Goal: Communication & Community: Participate in discussion

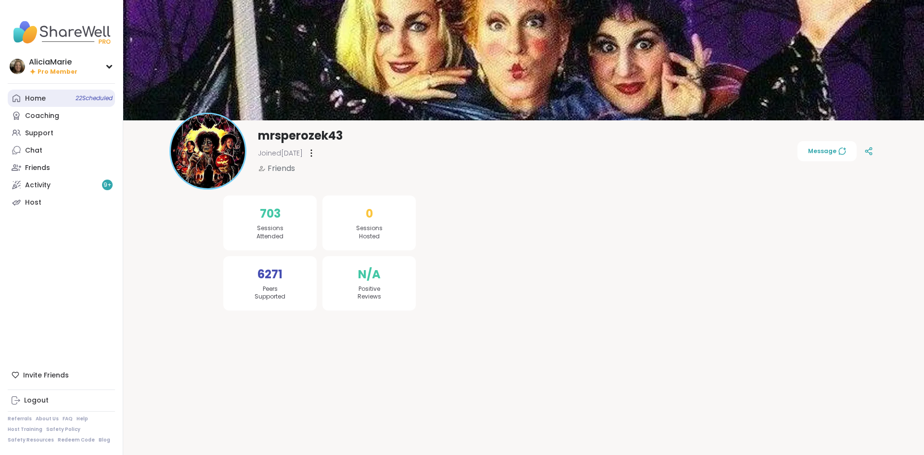
click at [71, 96] on link "Home 22 Scheduled" at bounding box center [61, 98] width 107 height 17
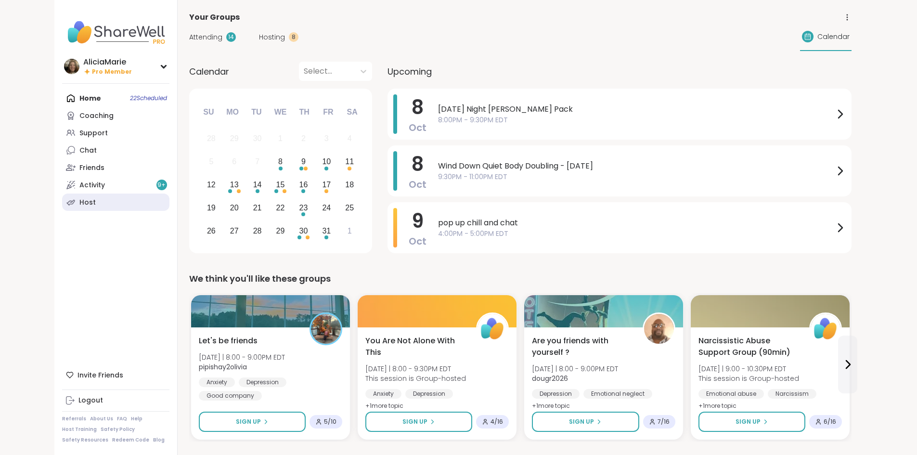
click at [62, 196] on link "Host" at bounding box center [115, 201] width 107 height 17
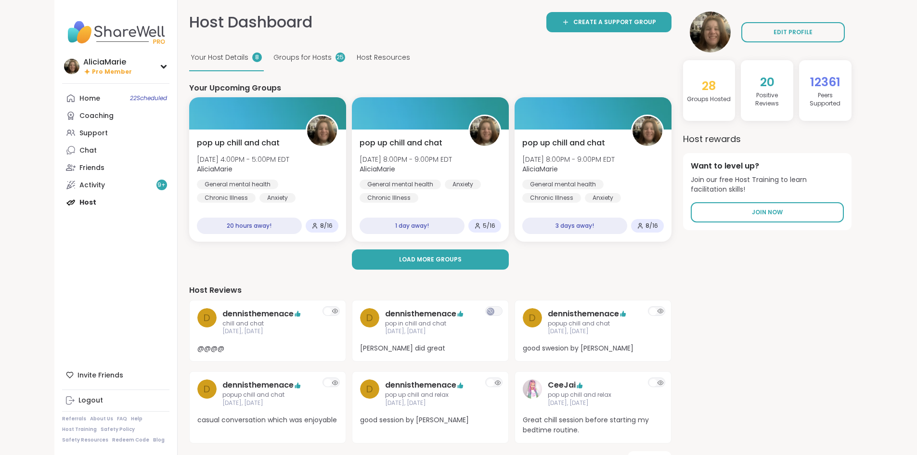
click at [82, 89] on nav "AliciaMarie Pro Member Profile Membership Settings Help Home 22 Scheduled Coach…" at bounding box center [115, 227] width 123 height 455
click at [130, 94] on span "22 Scheduled" at bounding box center [148, 98] width 37 height 8
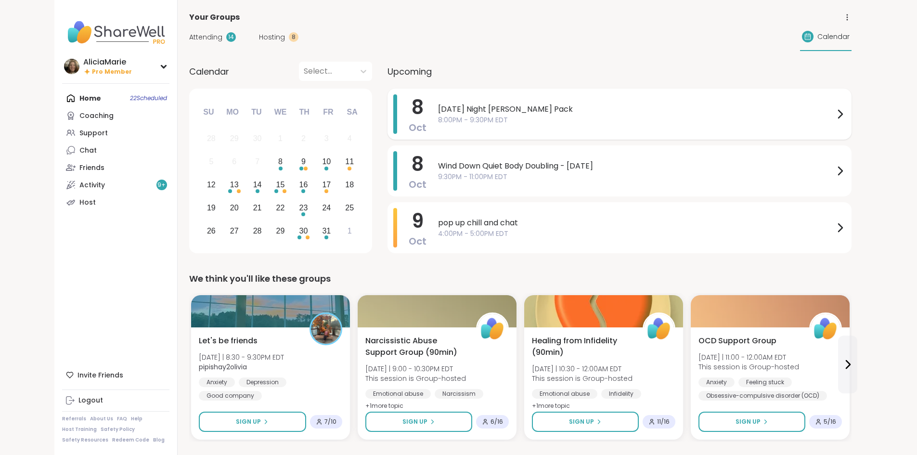
click at [458, 109] on span "[DATE] Night [PERSON_NAME] Pack" at bounding box center [636, 109] width 396 height 12
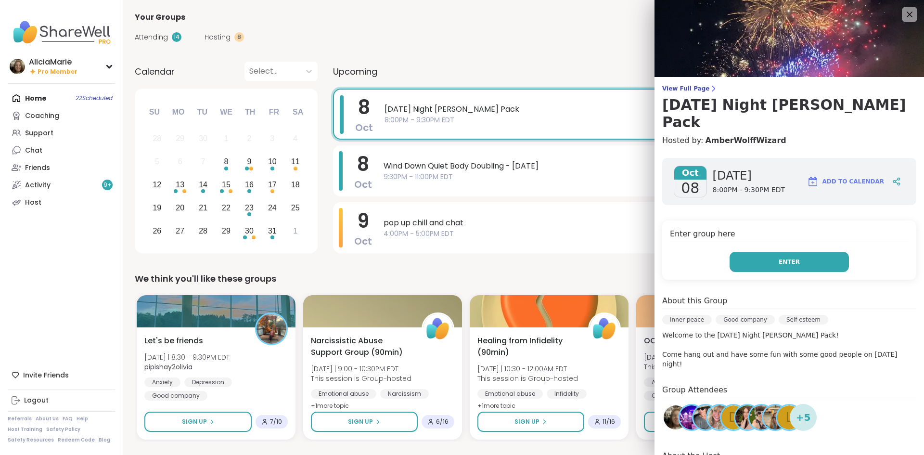
click at [756, 252] on button "Enter" at bounding box center [789, 262] width 119 height 20
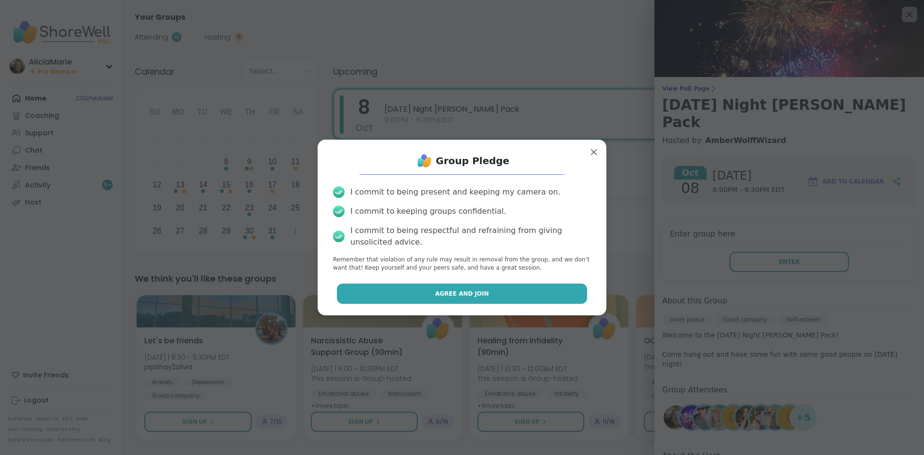
click at [559, 292] on button "Agree and Join" at bounding box center [462, 294] width 251 height 20
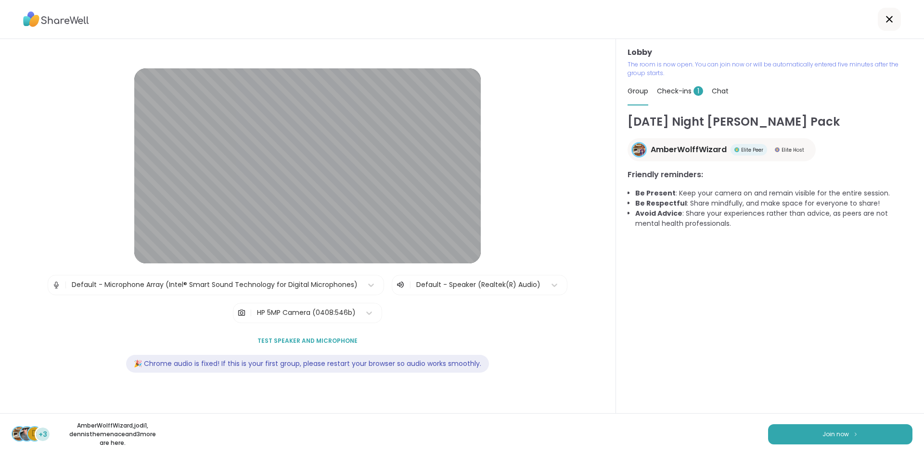
click at [679, 79] on div "Check-ins 1" at bounding box center [680, 90] width 46 height 27
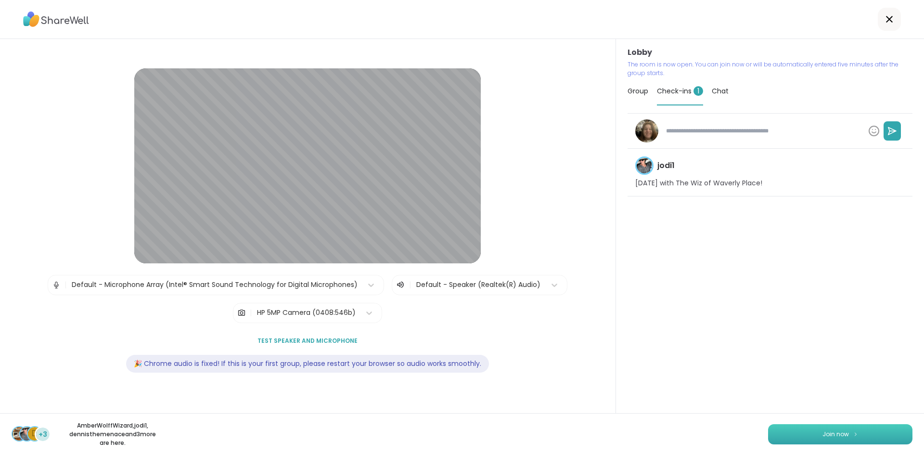
click at [792, 433] on button "Join now" at bounding box center [840, 434] width 144 height 20
type textarea "*"
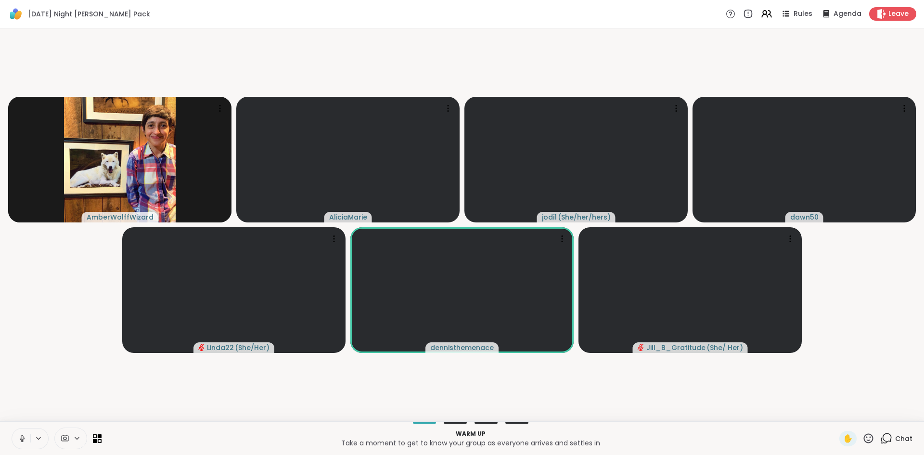
click at [22, 438] on icon at bounding box center [22, 438] width 9 height 9
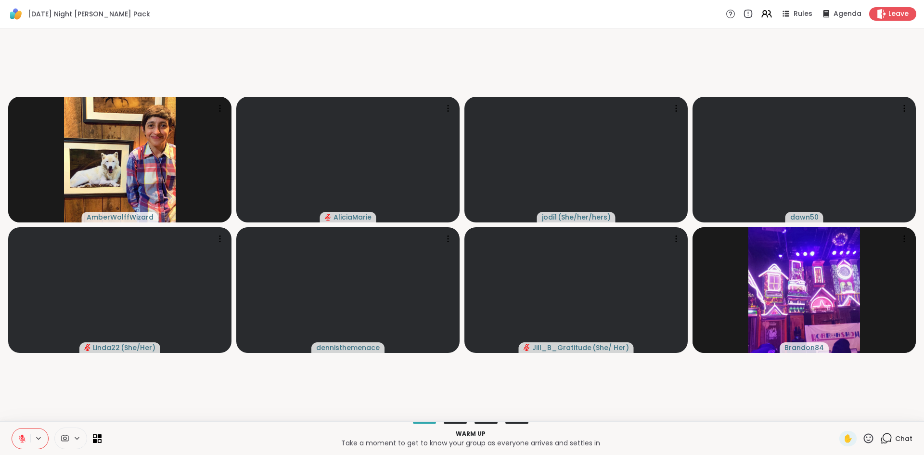
click at [864, 440] on icon at bounding box center [869, 438] width 12 height 12
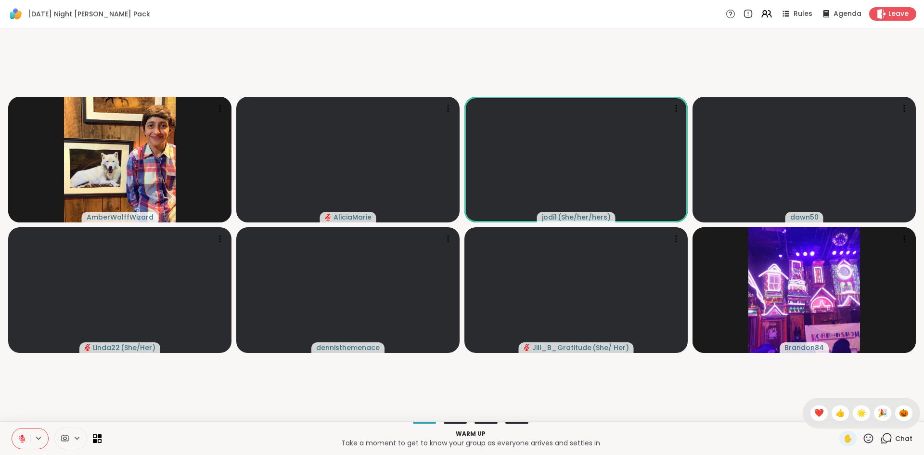
click at [885, 418] on div "✋ ❤️ 👍 🌟 🎉 🎃" at bounding box center [861, 413] width 117 height 31
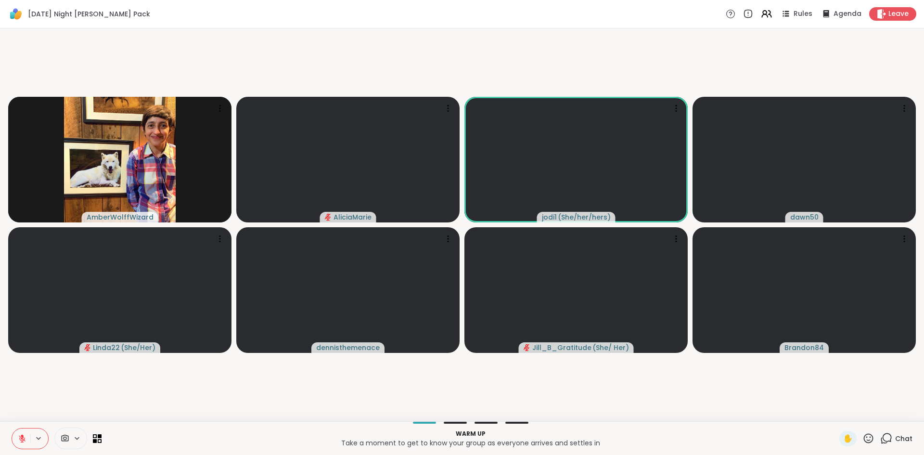
click at [865, 438] on icon at bounding box center [869, 438] width 12 height 12
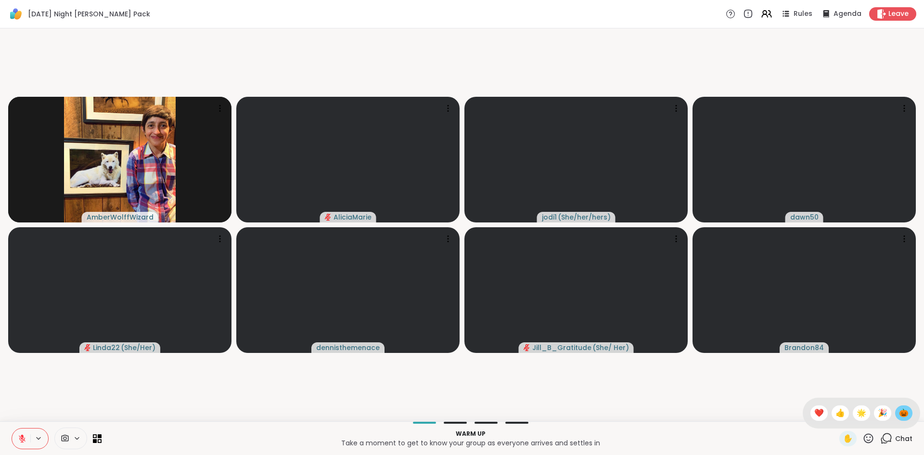
click at [899, 405] on div "🎃" at bounding box center [903, 412] width 17 height 15
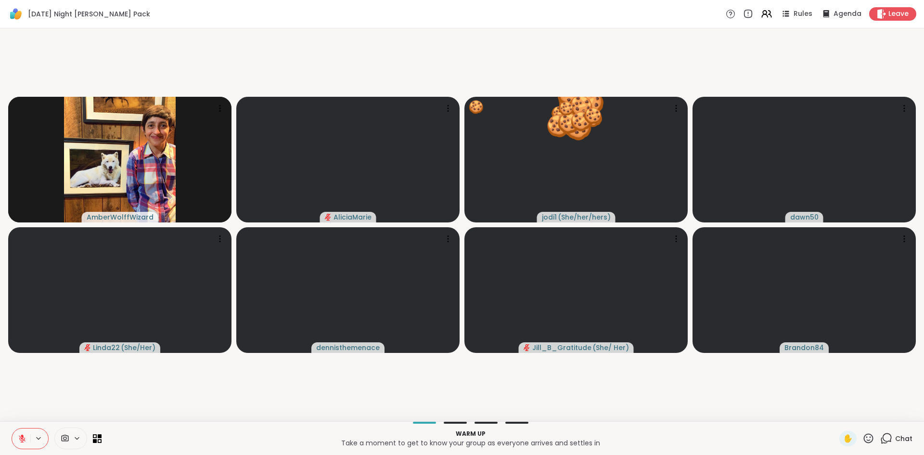
click at [880, 437] on icon at bounding box center [886, 438] width 12 height 12
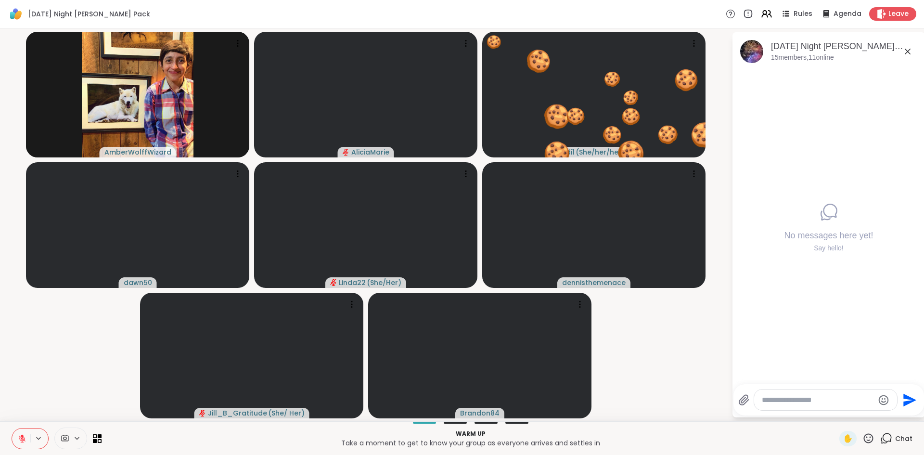
click at [767, 400] on textarea "Type your message" at bounding box center [818, 400] width 112 height 10
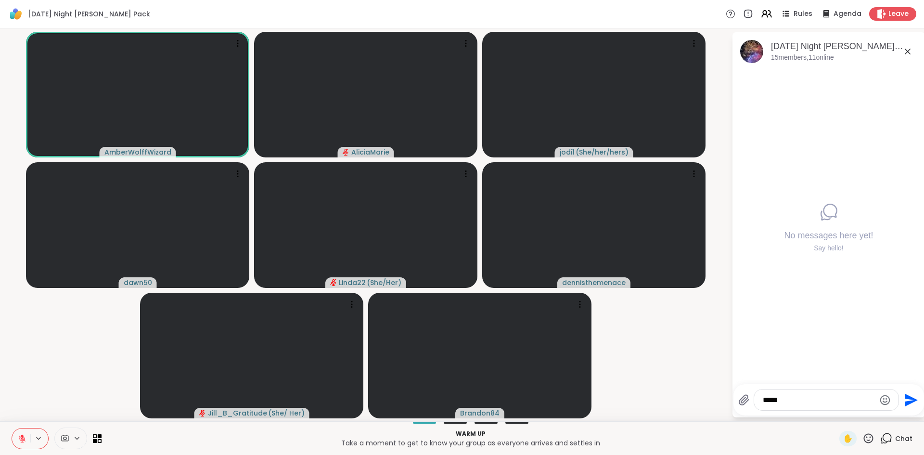
click at [767, 400] on textarea "****" at bounding box center [819, 400] width 112 height 10
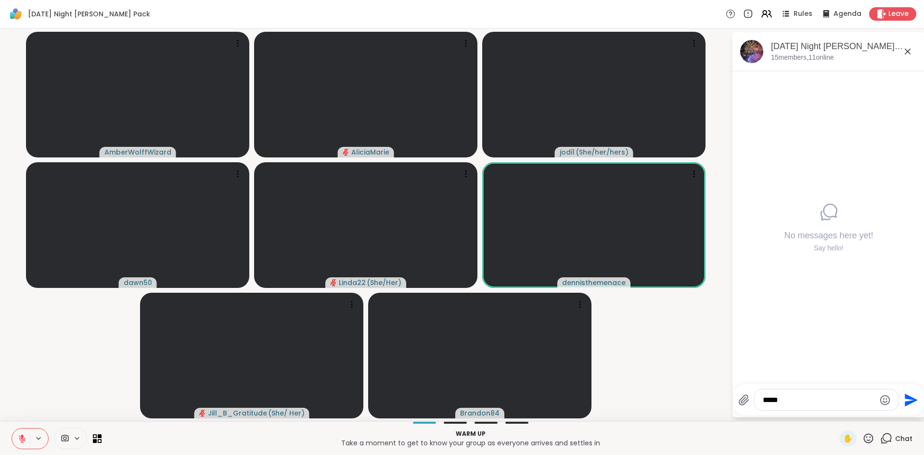
click at [799, 400] on textarea "****" at bounding box center [819, 400] width 112 height 10
click at [801, 398] on textarea "*******" at bounding box center [819, 400] width 112 height 10
type textarea "**********"
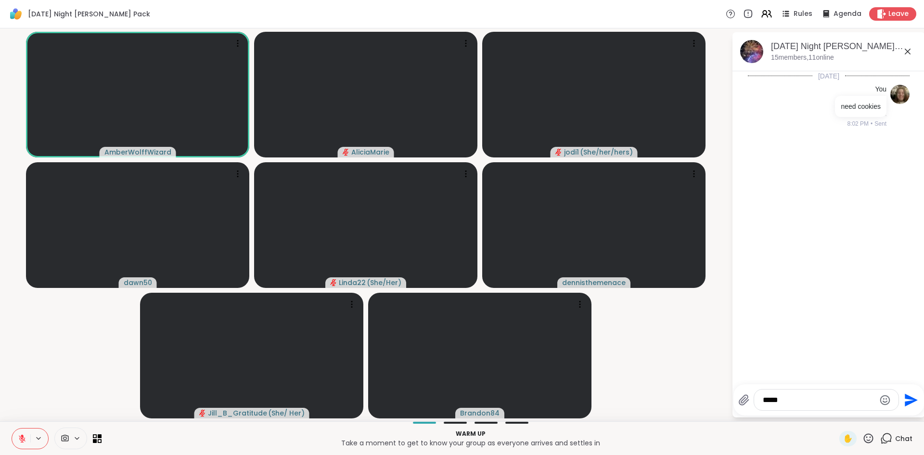
type textarea "******"
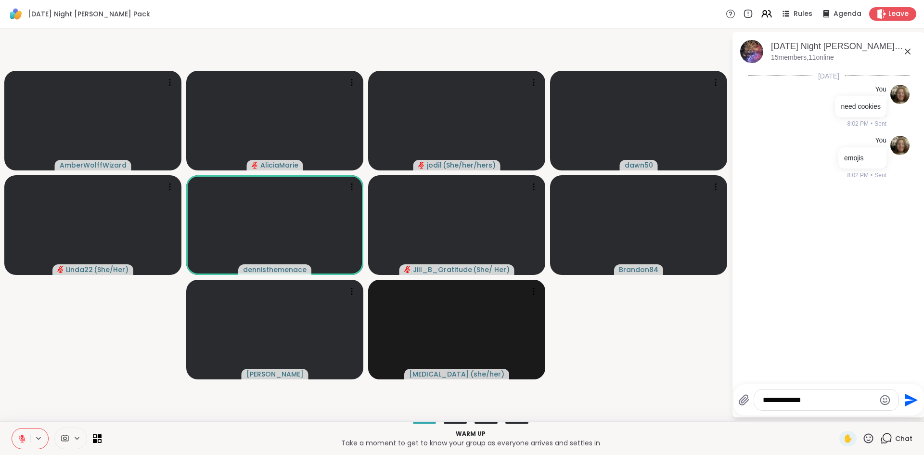
type textarea "**********"
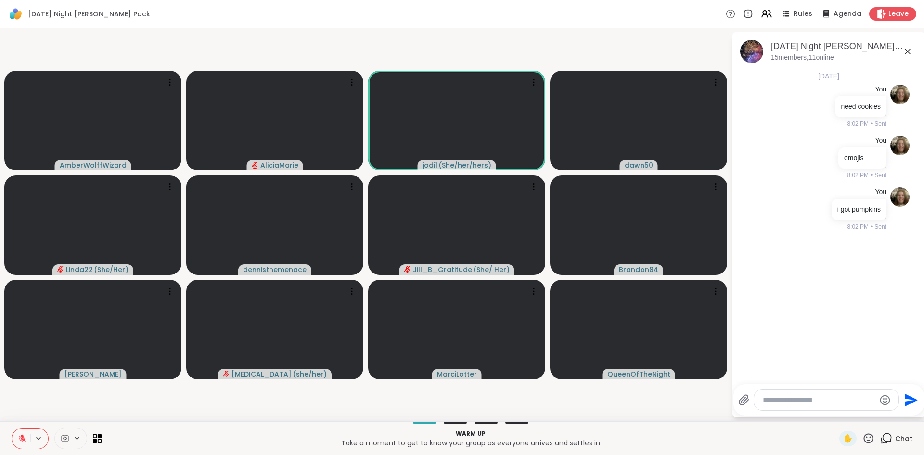
click at [22, 431] on button at bounding box center [21, 438] width 18 height 20
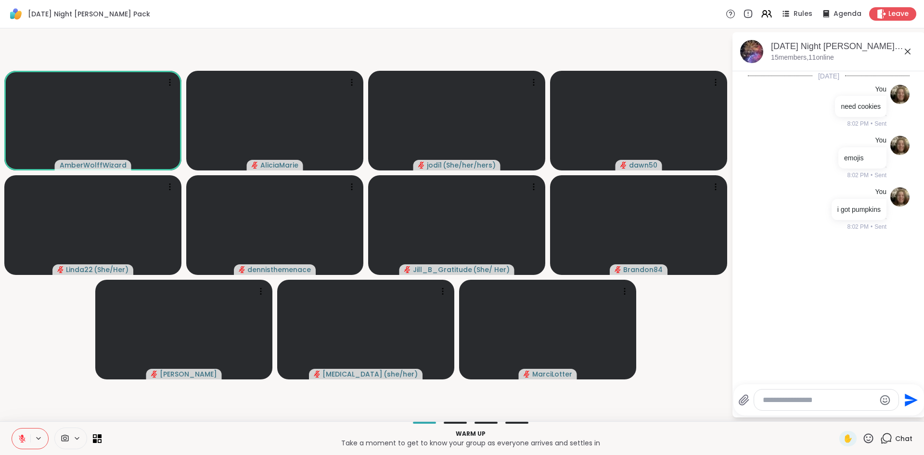
click at [783, 404] on textarea "Type your message" at bounding box center [819, 400] width 112 height 10
type textarea "**********"
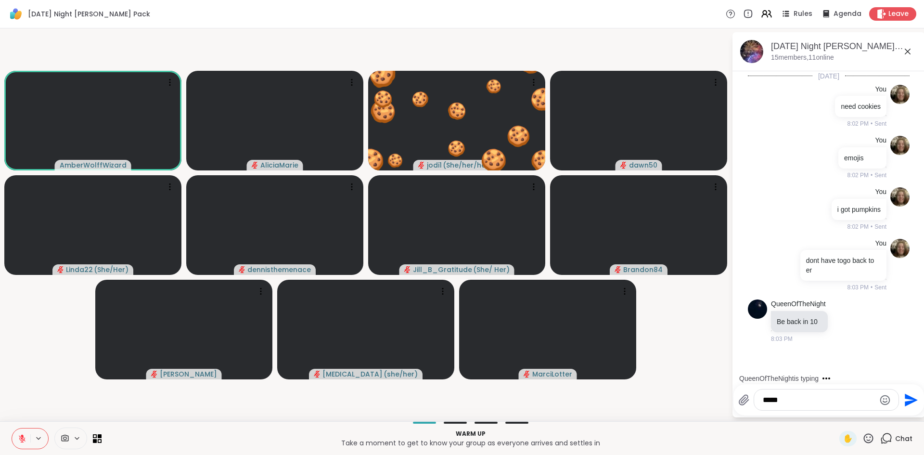
type textarea "******"
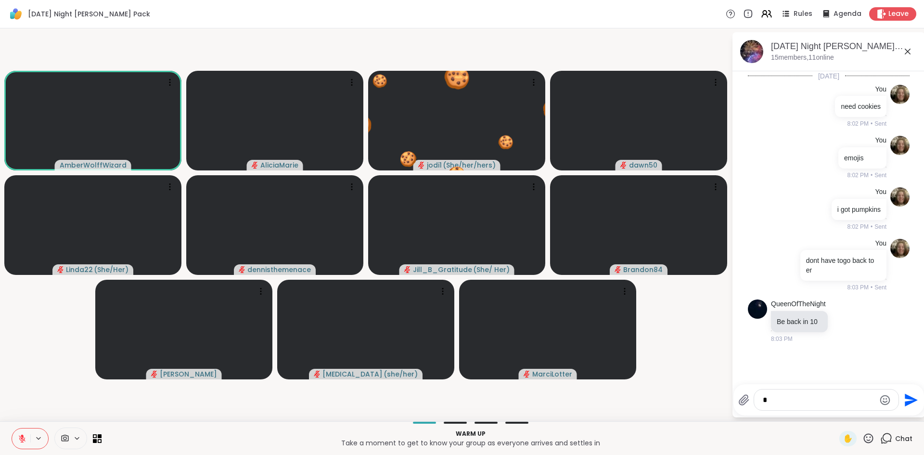
scroll to position [20, 0]
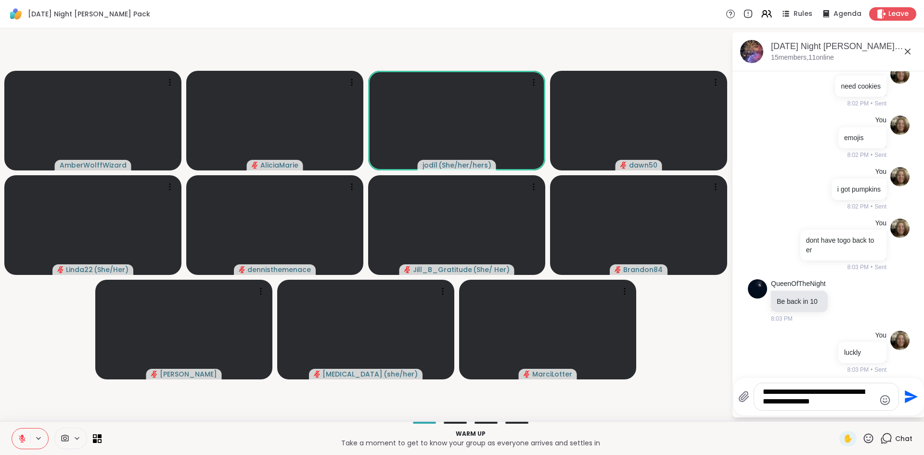
type textarea "**********"
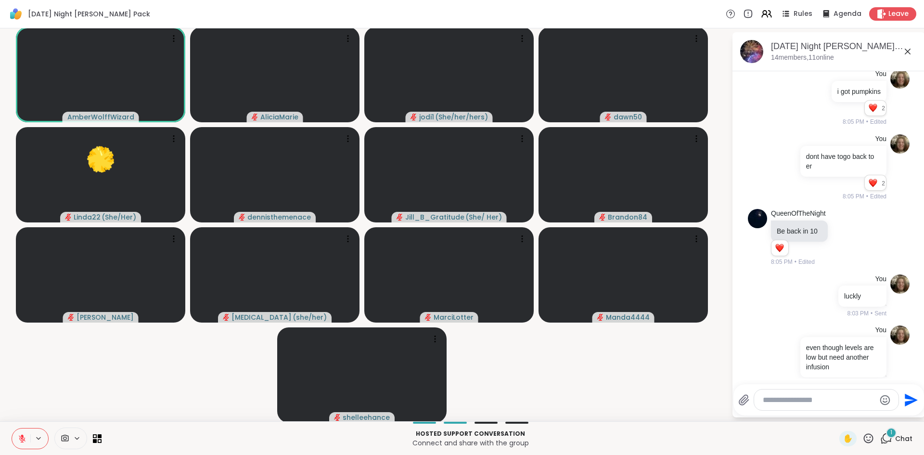
scroll to position [206, 0]
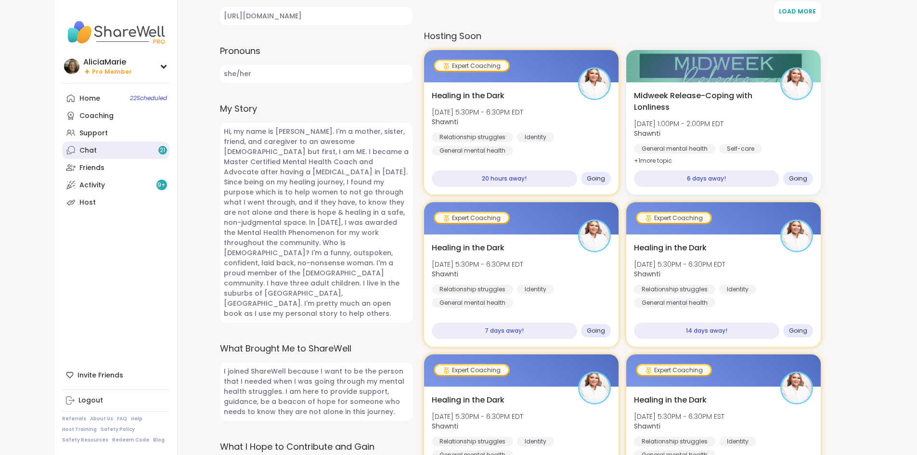
click at [89, 144] on link "Chat 21" at bounding box center [115, 150] width 107 height 17
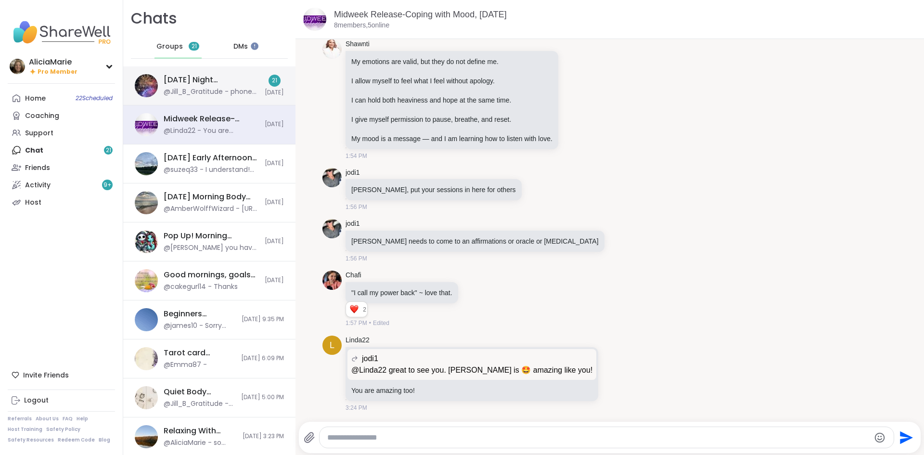
click at [212, 96] on div "@Jill_B_Gratitude - phone call brb" at bounding box center [211, 92] width 95 height 10
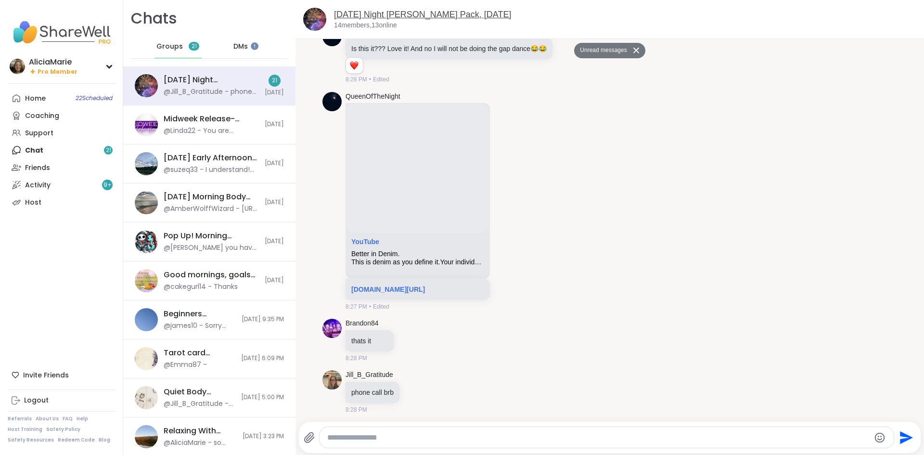
scroll to position [1569, 0]
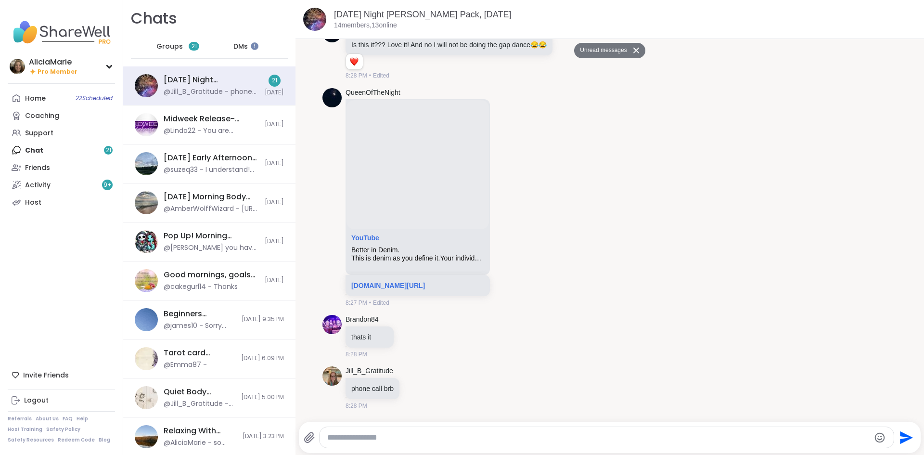
click at [663, 438] on textarea "Type your message" at bounding box center [598, 438] width 543 height 10
type textarea "**********"
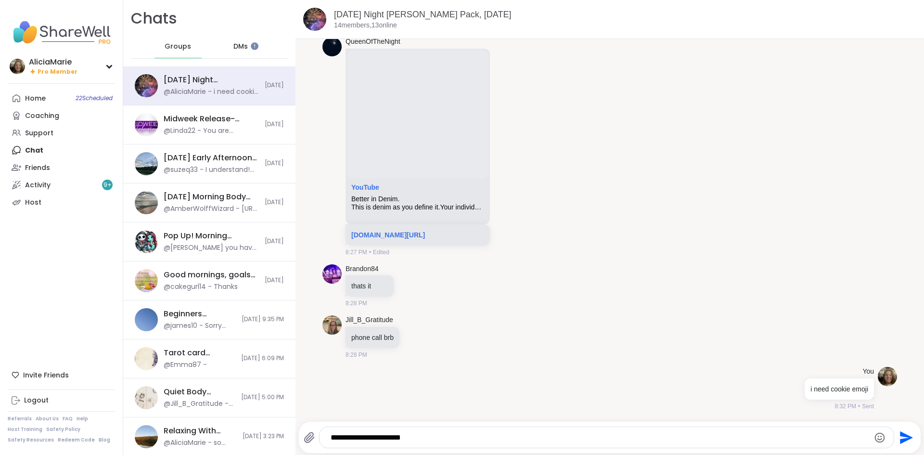
type textarea "**********"
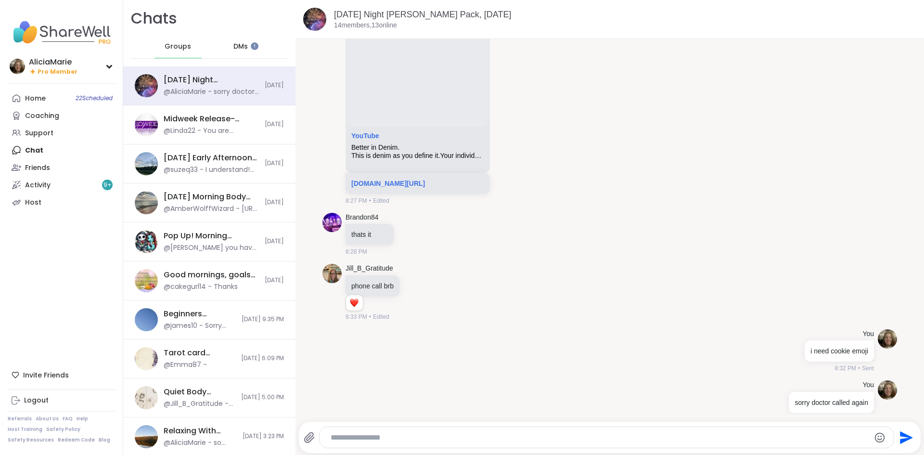
scroll to position [1676, 0]
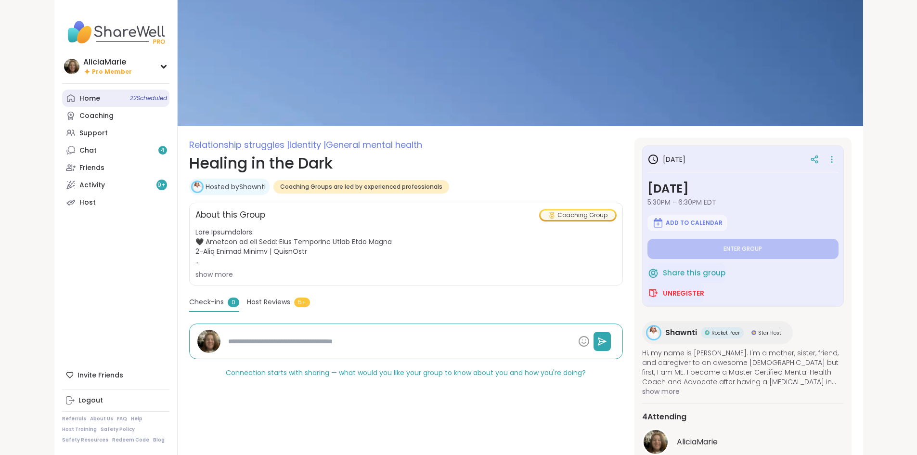
click at [70, 96] on link "Home 22 Scheduled" at bounding box center [115, 98] width 107 height 17
type textarea "*"
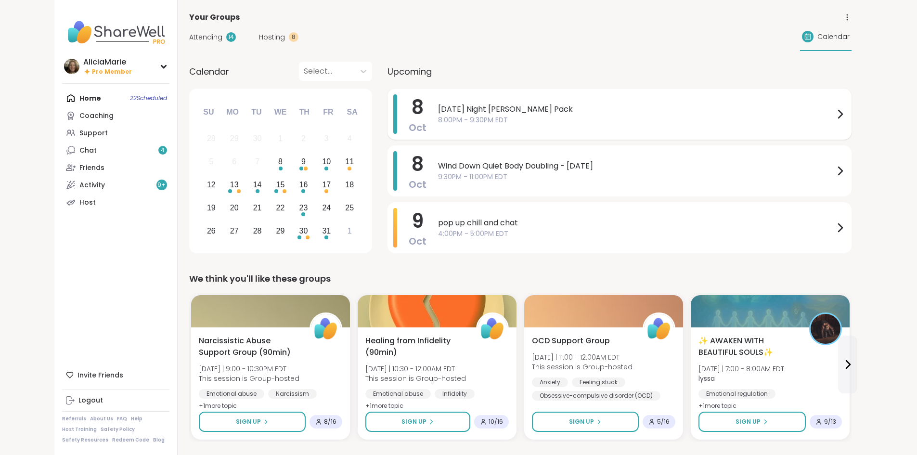
click at [438, 123] on span "8:00PM - 9:30PM EDT" at bounding box center [636, 120] width 396 height 10
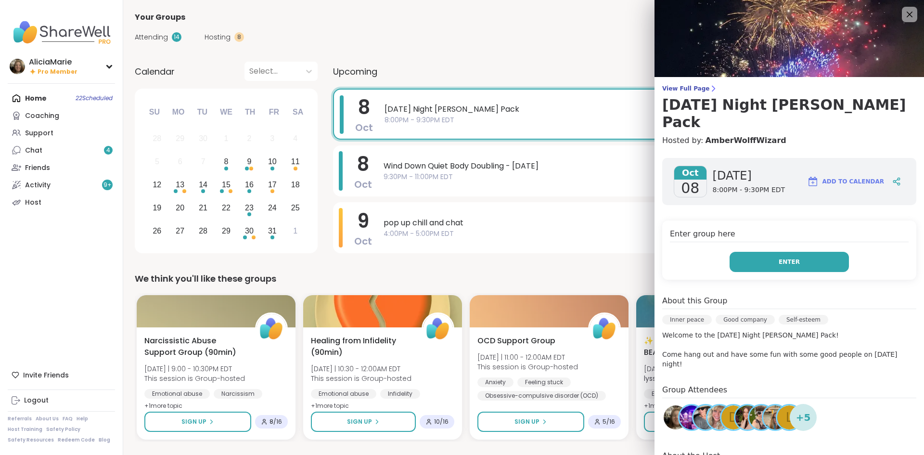
click at [765, 252] on button "Enter" at bounding box center [789, 262] width 119 height 20
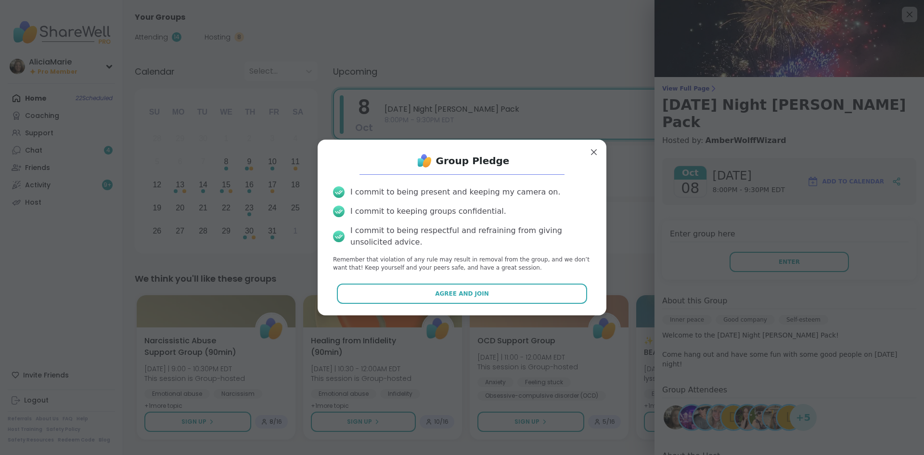
click at [526, 283] on div "Group Pledge I commit to being present and keeping my camera on. I commit to ke…" at bounding box center [461, 227] width 273 height 160
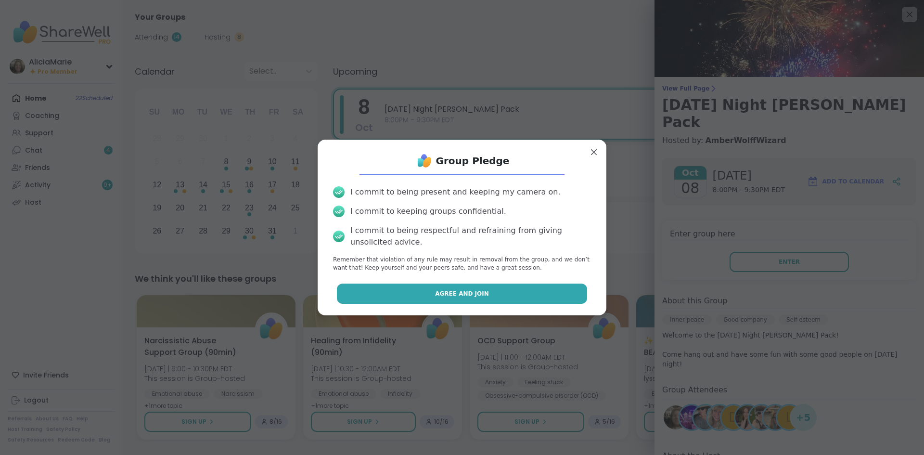
click at [526, 284] on button "Agree and Join" at bounding box center [462, 294] width 251 height 20
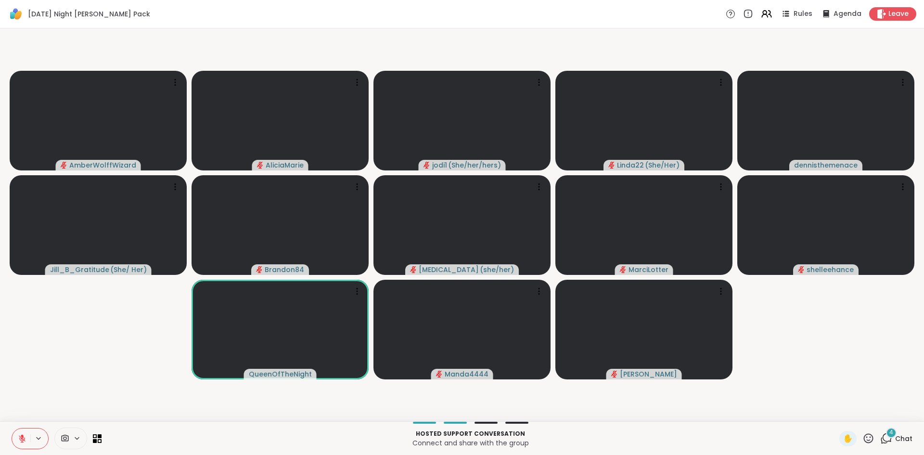
click at [887, 437] on div "4" at bounding box center [891, 432] width 11 height 11
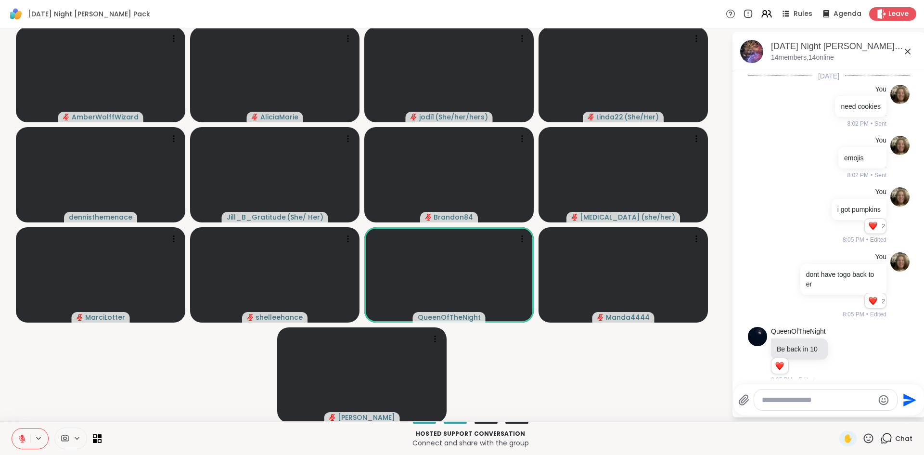
scroll to position [2113, 0]
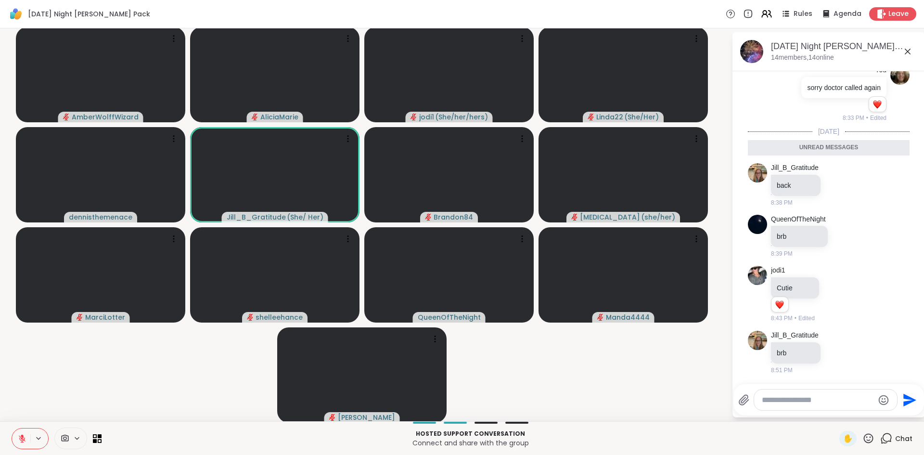
click at [818, 405] on div at bounding box center [825, 399] width 143 height 21
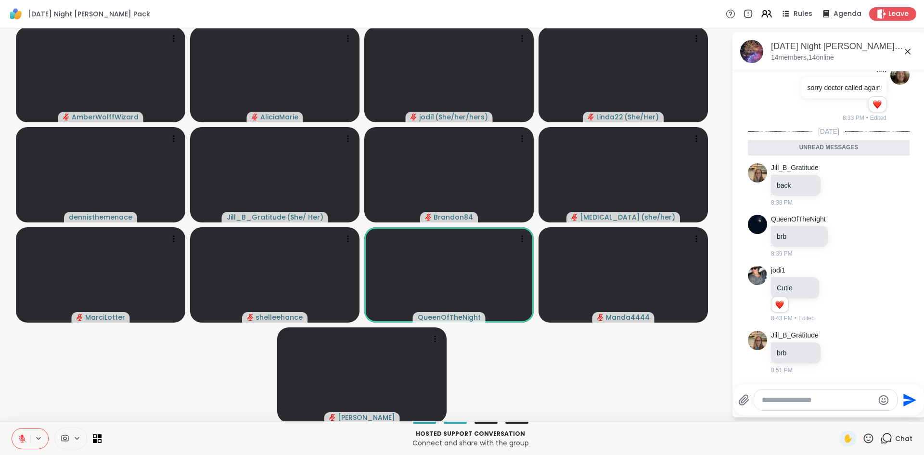
click at [780, 400] on textarea "Type your message" at bounding box center [818, 400] width 112 height 10
type textarea "******"
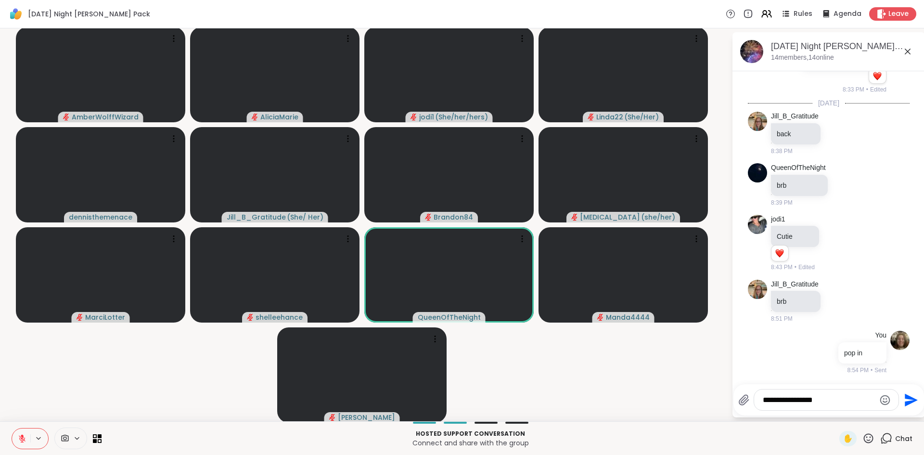
type textarea "**********"
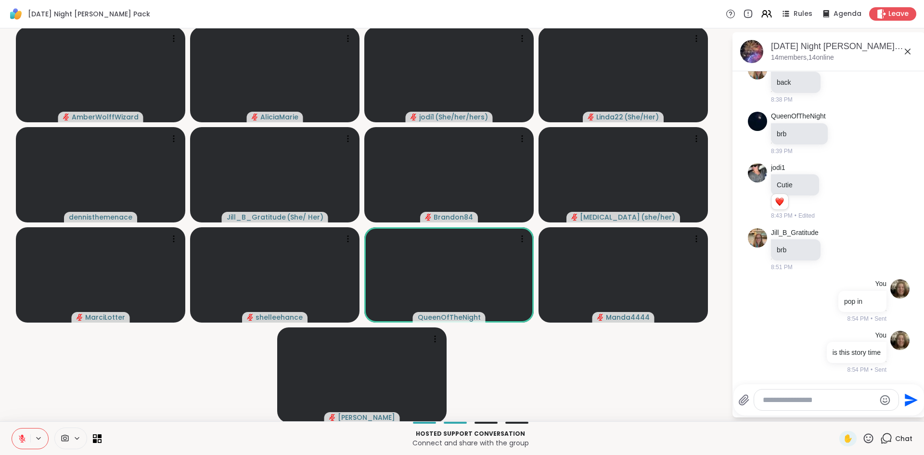
scroll to position [2206, 0]
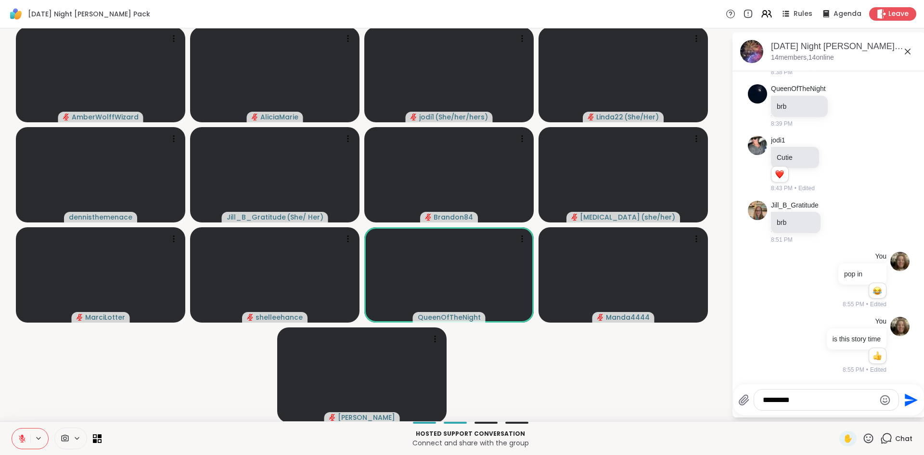
type textarea "**********"
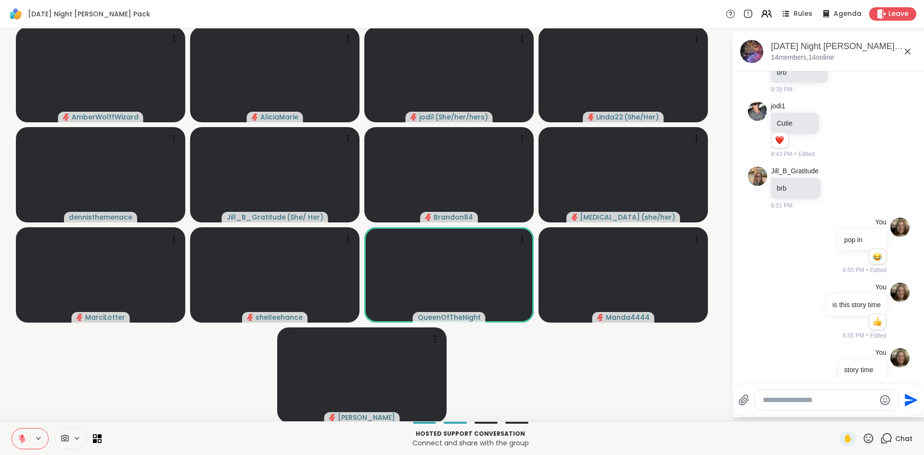
scroll to position [2271, 0]
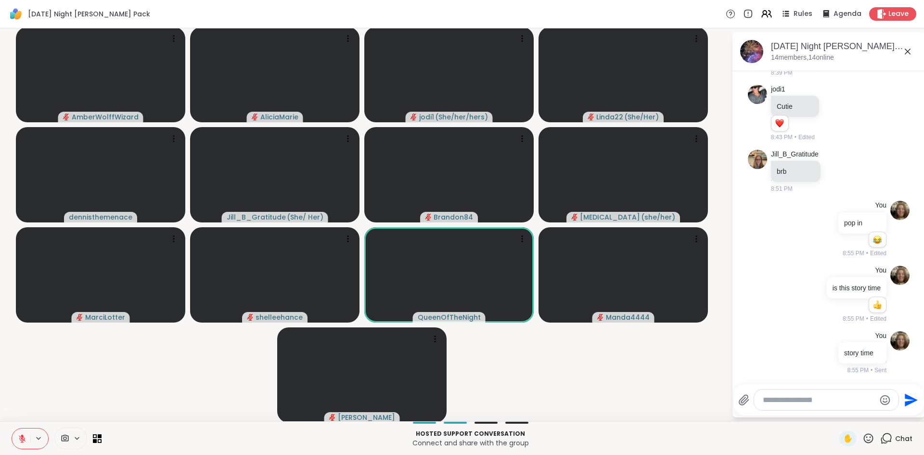
click at [769, 396] on textarea "Type your message" at bounding box center [819, 400] width 112 height 10
type textarea "**********"
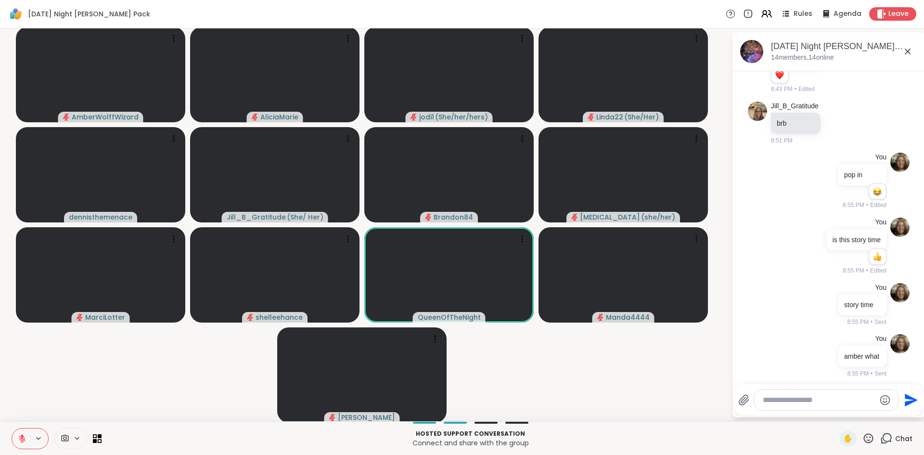
scroll to position [2322, 0]
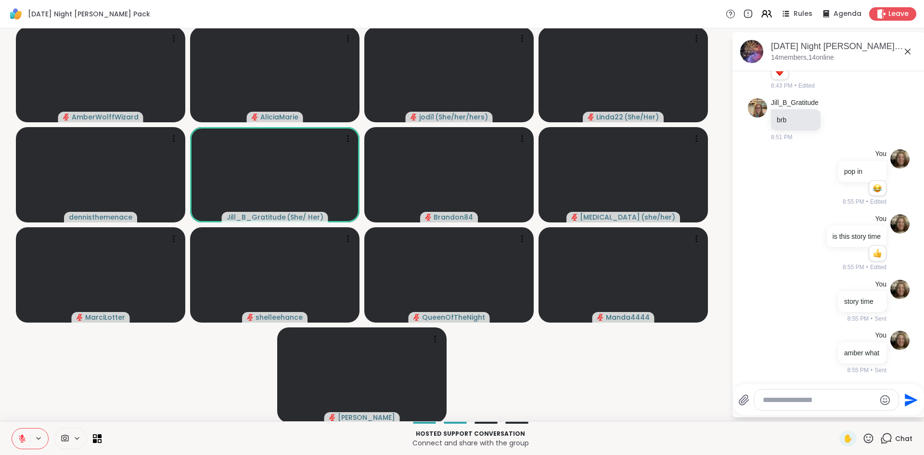
click at [25, 438] on icon at bounding box center [22, 438] width 7 height 7
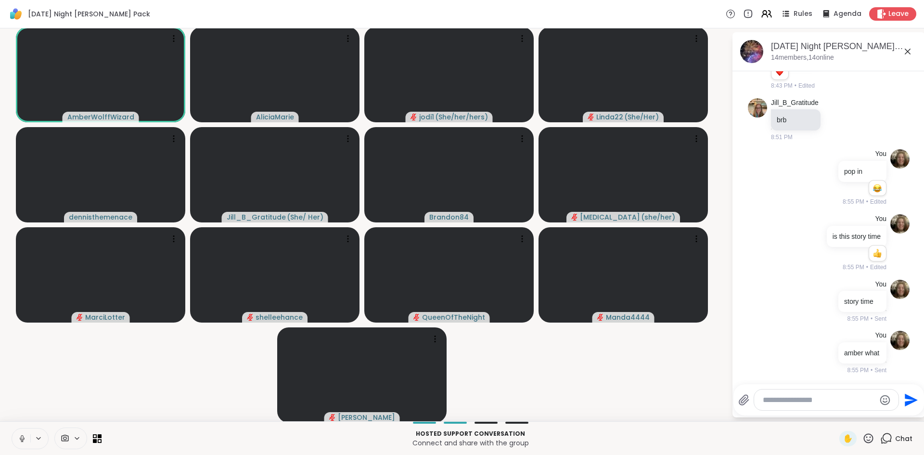
click at [25, 438] on icon at bounding box center [22, 438] width 9 height 9
drag, startPoint x: 25, startPoint y: 438, endPoint x: 18, endPoint y: 438, distance: 6.3
click at [18, 438] on icon at bounding box center [22, 438] width 9 height 9
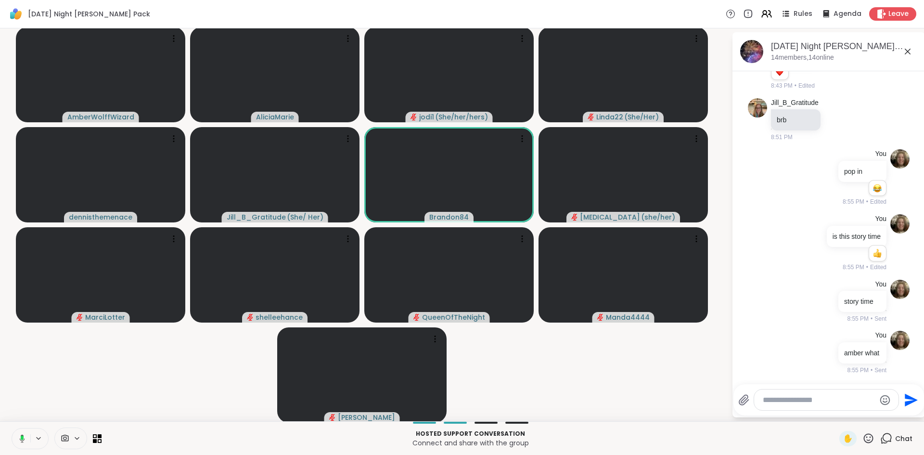
drag, startPoint x: 18, startPoint y: 438, endPoint x: 229, endPoint y: 357, distance: 225.4
click at [229, 357] on video-player-container "AmberWolffWizard AliciaMarie jodi1 ( She/her/hers ) Linda22 ( She/Her ) dennist…" at bounding box center [366, 224] width 720 height 385
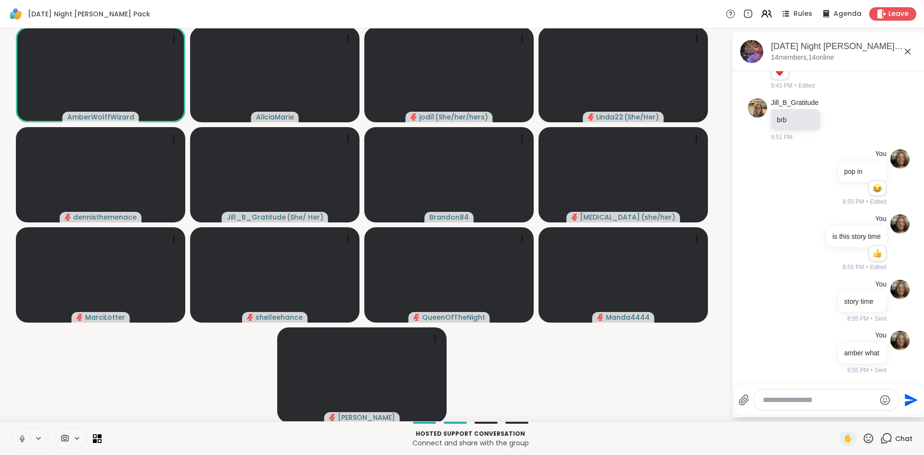
click at [24, 436] on icon at bounding box center [22, 438] width 9 height 9
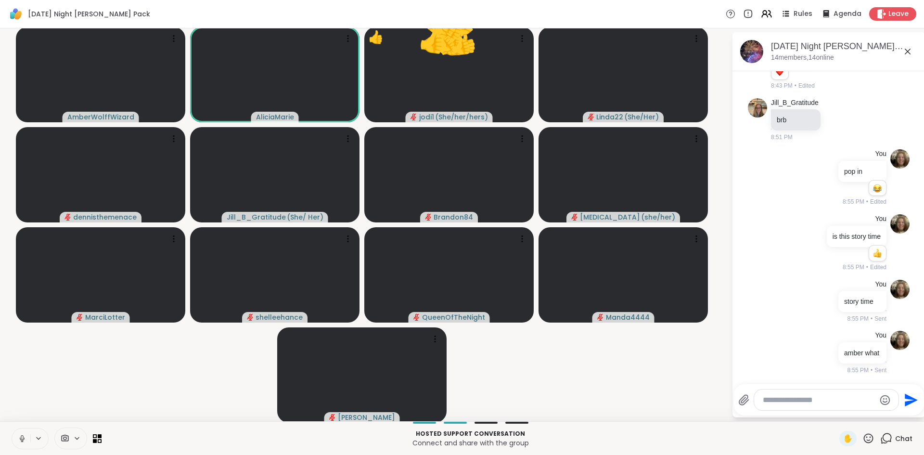
click at [26, 435] on icon at bounding box center [22, 438] width 9 height 9
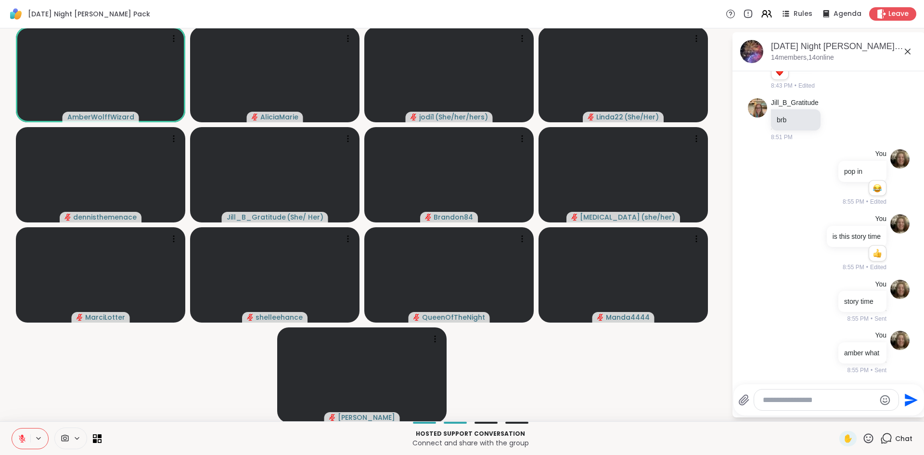
click at [19, 438] on icon at bounding box center [22, 438] width 9 height 9
click at [19, 438] on icon at bounding box center [20, 438] width 9 height 9
click at [19, 436] on icon at bounding box center [22, 438] width 9 height 9
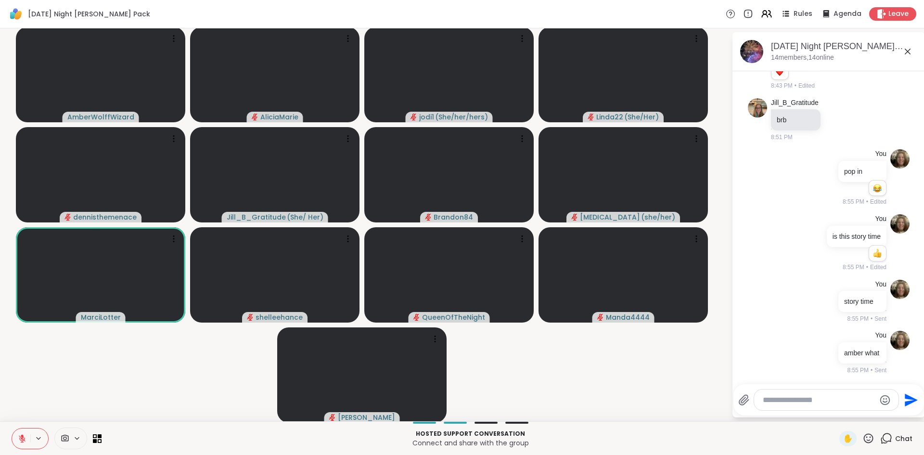
click at [19, 436] on icon at bounding box center [22, 438] width 9 height 9
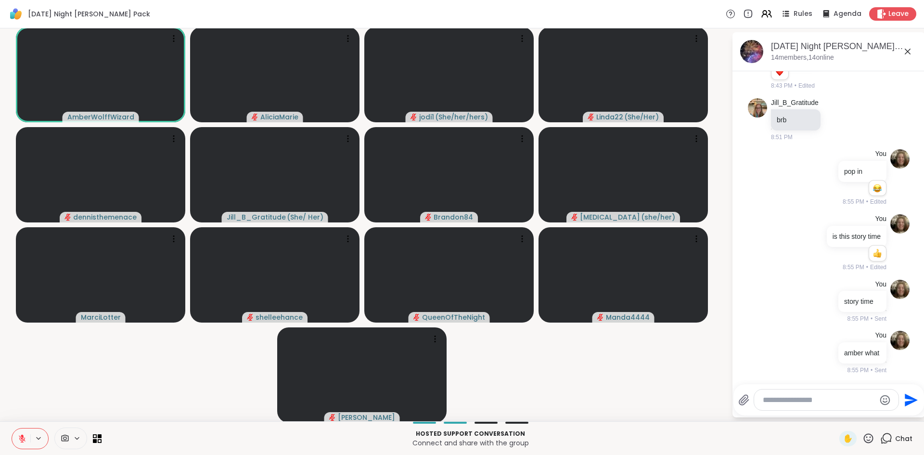
click at [19, 436] on icon at bounding box center [22, 438] width 9 height 9
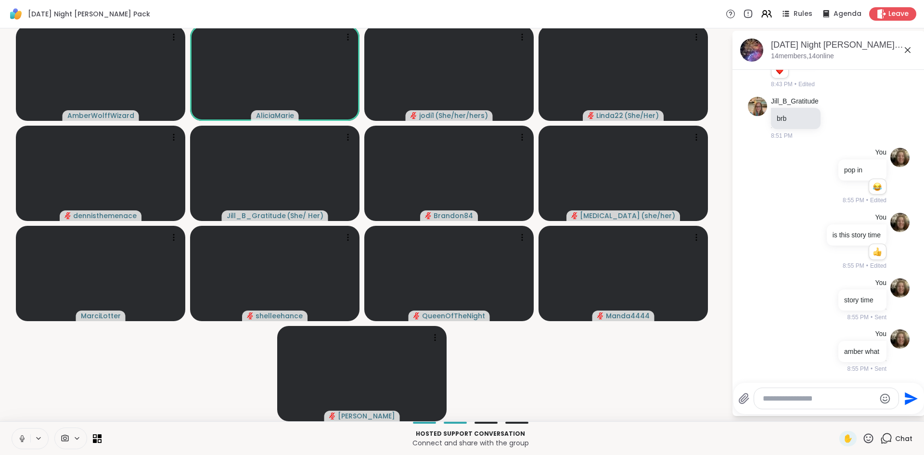
click at [24, 435] on icon at bounding box center [22, 438] width 9 height 9
click at [23, 431] on button at bounding box center [21, 438] width 18 height 20
click at [24, 435] on icon at bounding box center [22, 438] width 9 height 9
click at [25, 433] on button at bounding box center [21, 438] width 18 height 20
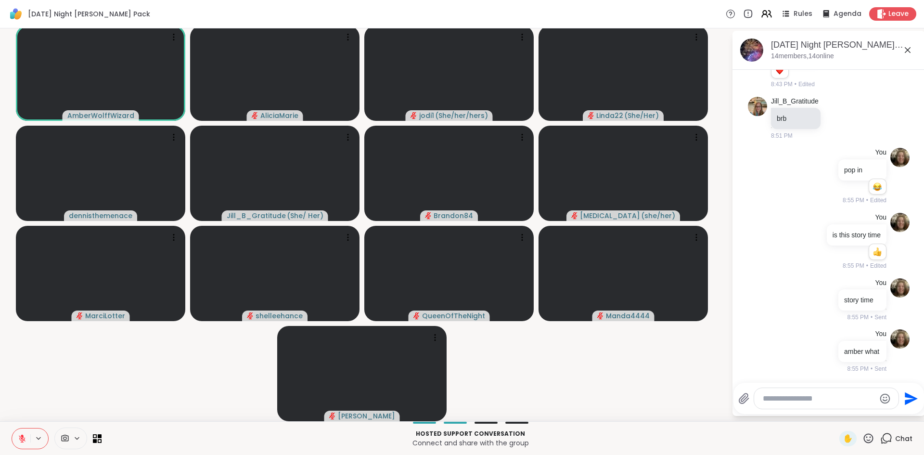
click at [25, 433] on button at bounding box center [21, 438] width 18 height 20
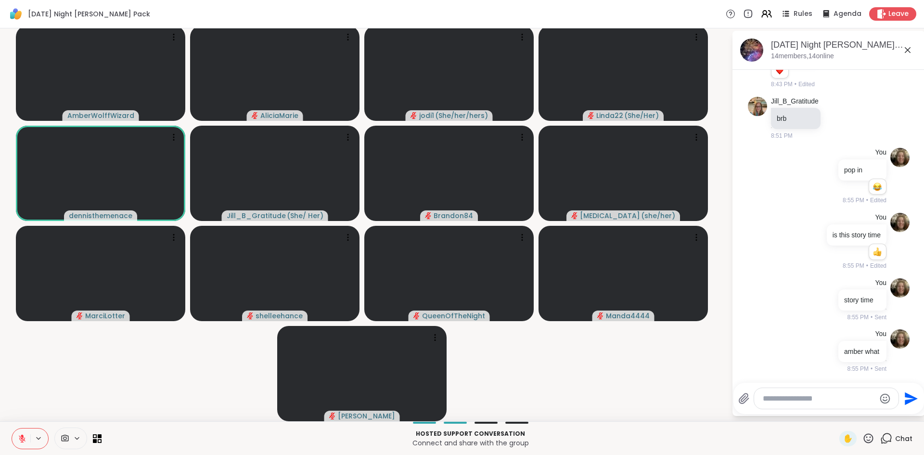
click at [25, 433] on button at bounding box center [21, 438] width 18 height 20
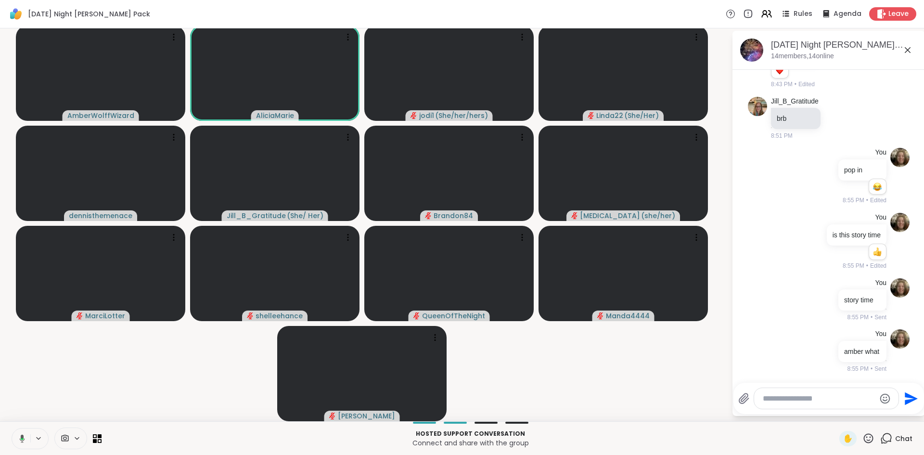
click at [25, 433] on button at bounding box center [21, 438] width 20 height 20
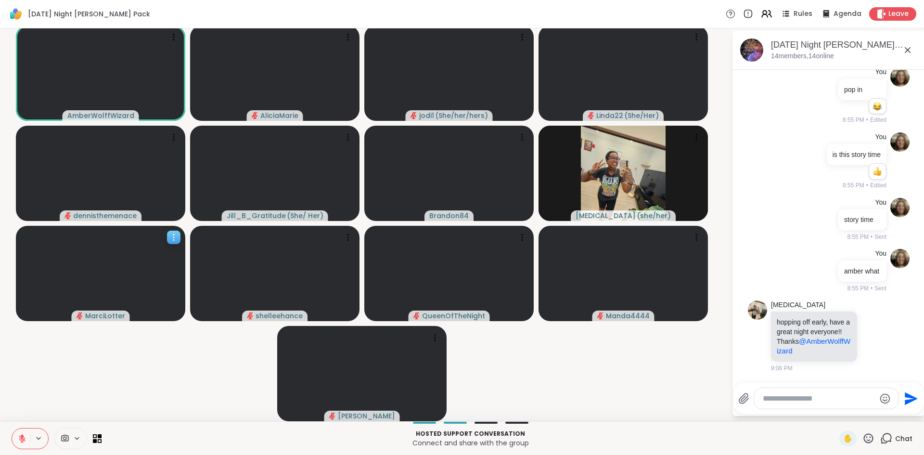
scroll to position [0, 0]
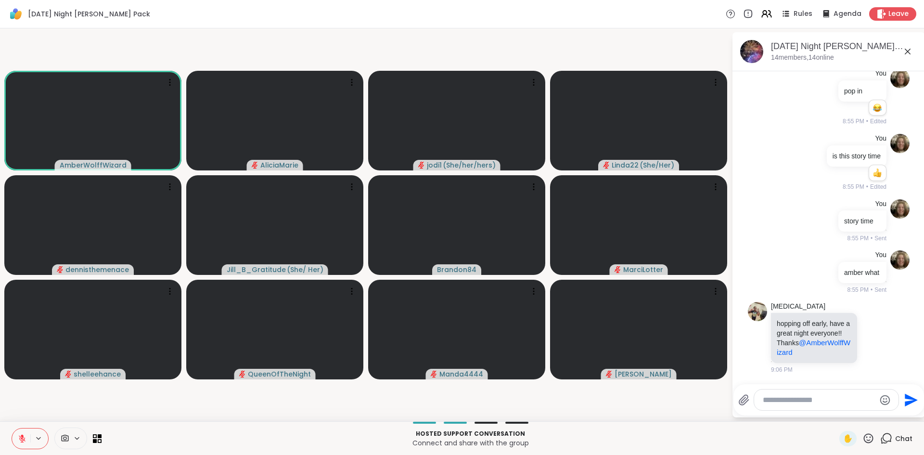
click at [25, 436] on icon at bounding box center [22, 438] width 9 height 9
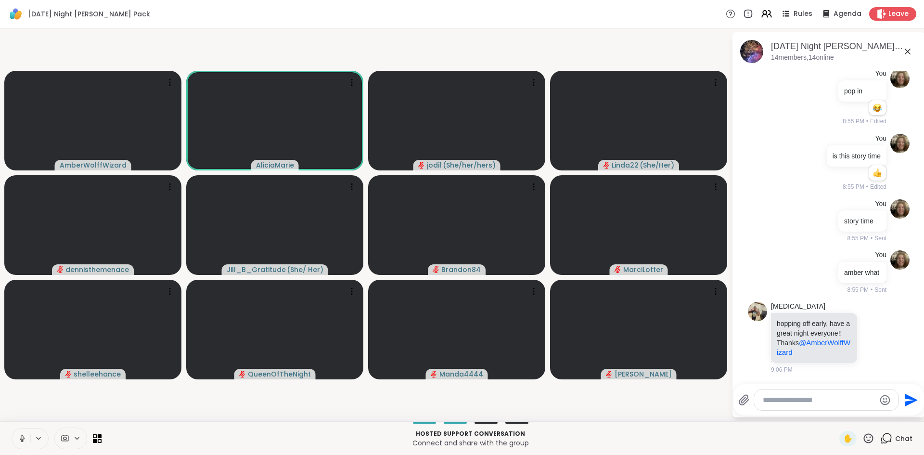
click at [25, 436] on icon at bounding box center [22, 438] width 9 height 9
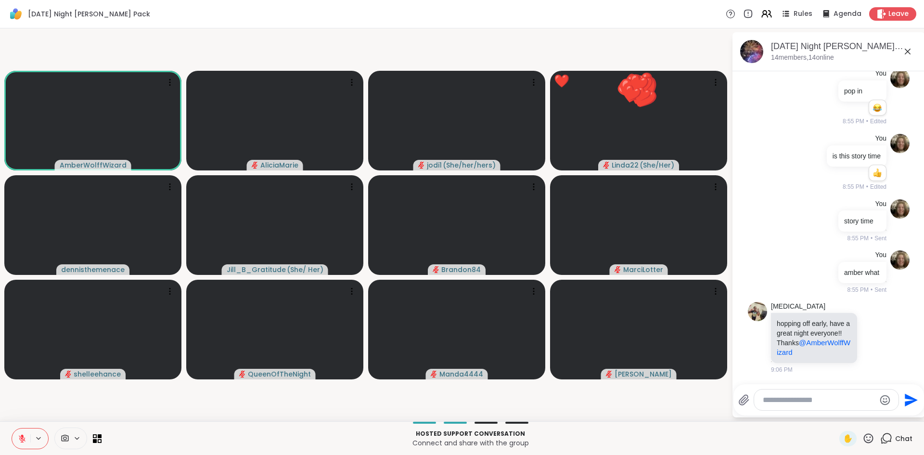
click at [25, 436] on icon at bounding box center [22, 438] width 9 height 9
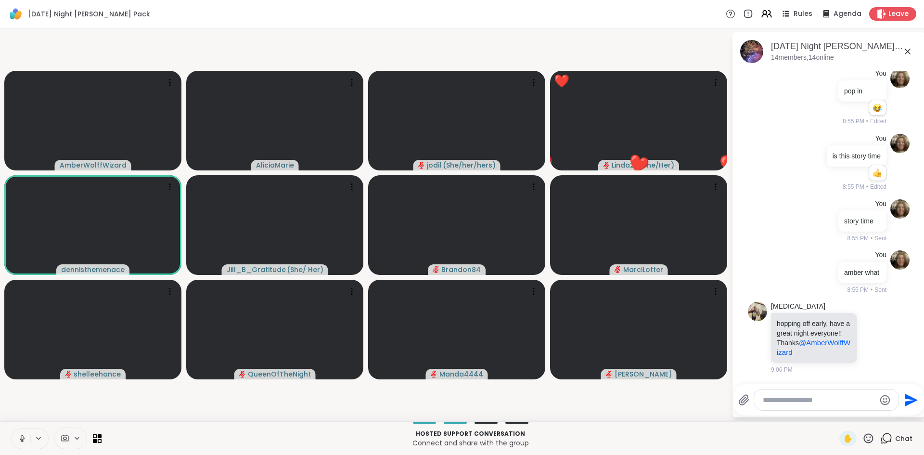
click at [25, 436] on icon at bounding box center [22, 438] width 9 height 9
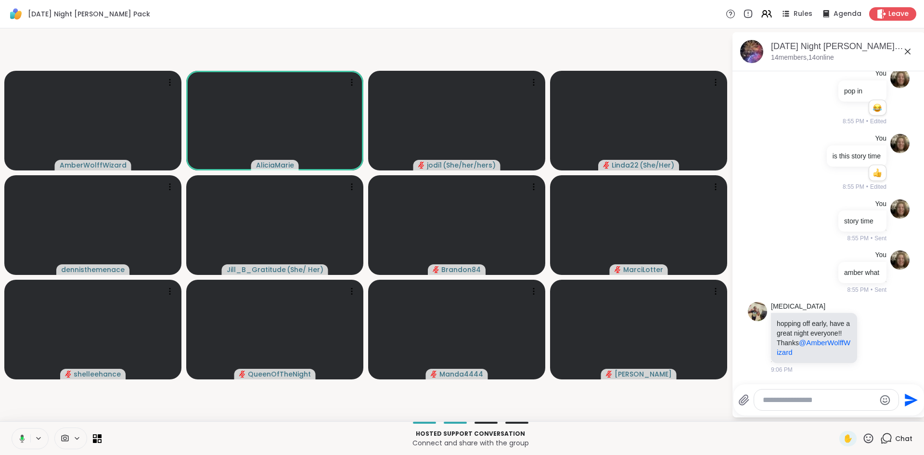
click at [25, 436] on icon at bounding box center [20, 438] width 9 height 9
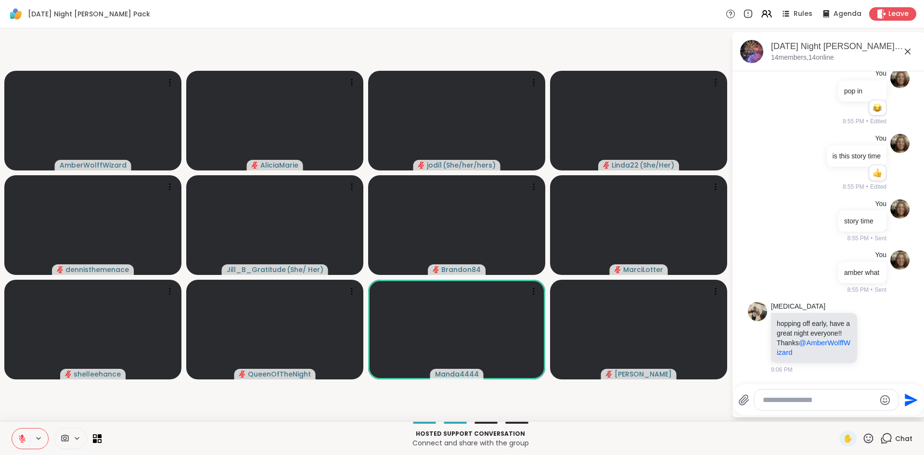
click at [25, 436] on icon at bounding box center [22, 438] width 9 height 9
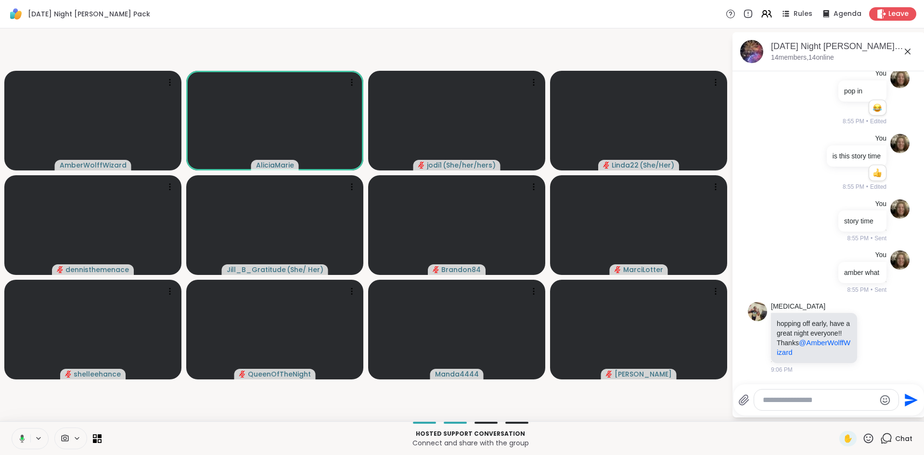
click at [25, 436] on icon at bounding box center [20, 438] width 9 height 9
click at [25, 436] on icon at bounding box center [22, 438] width 9 height 9
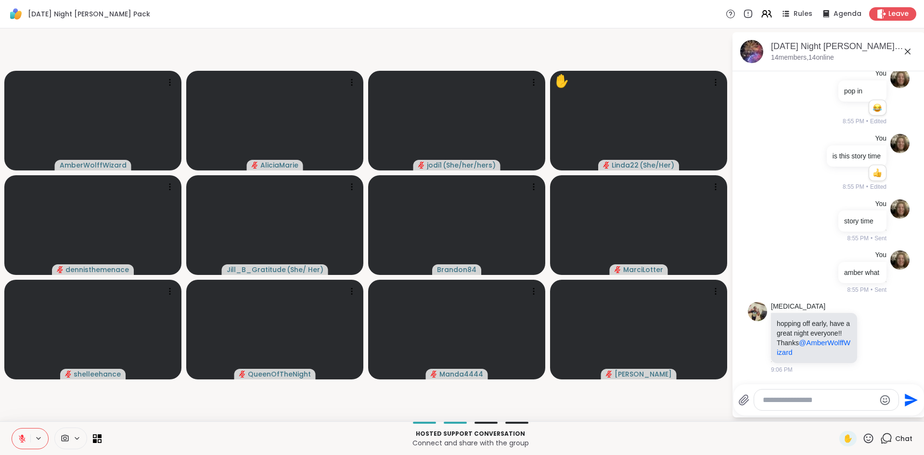
click at [25, 436] on icon at bounding box center [22, 438] width 9 height 9
click at [25, 436] on icon at bounding box center [20, 438] width 9 height 9
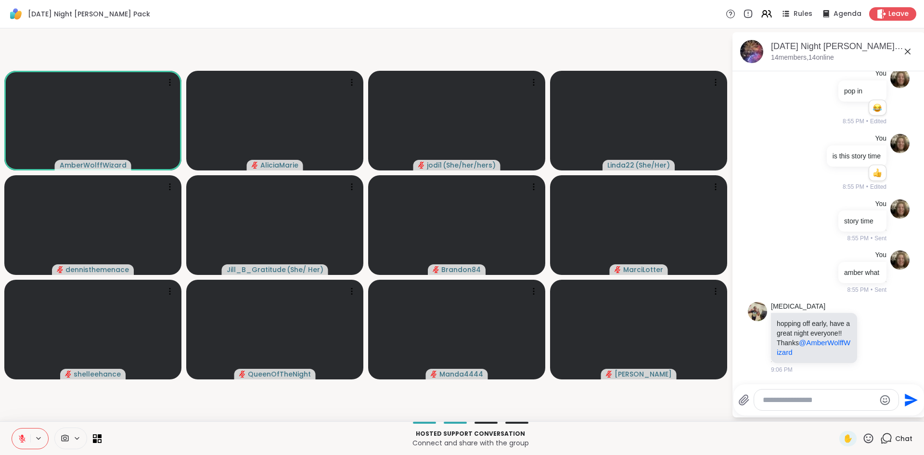
click at [25, 436] on icon at bounding box center [22, 438] width 9 height 9
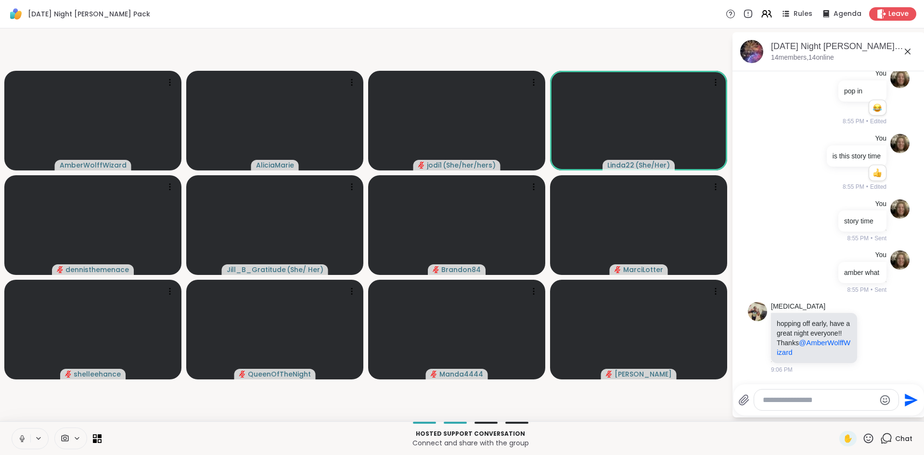
click at [25, 436] on icon at bounding box center [22, 438] width 9 height 9
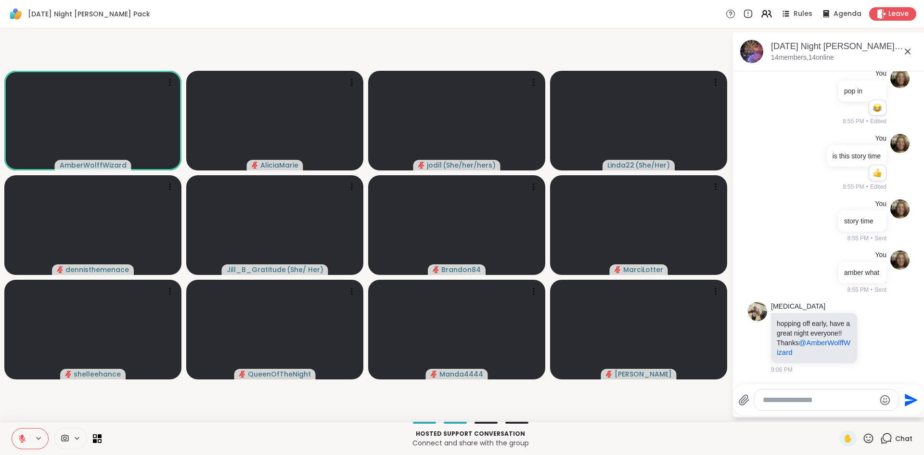
scroll to position [2426, 0]
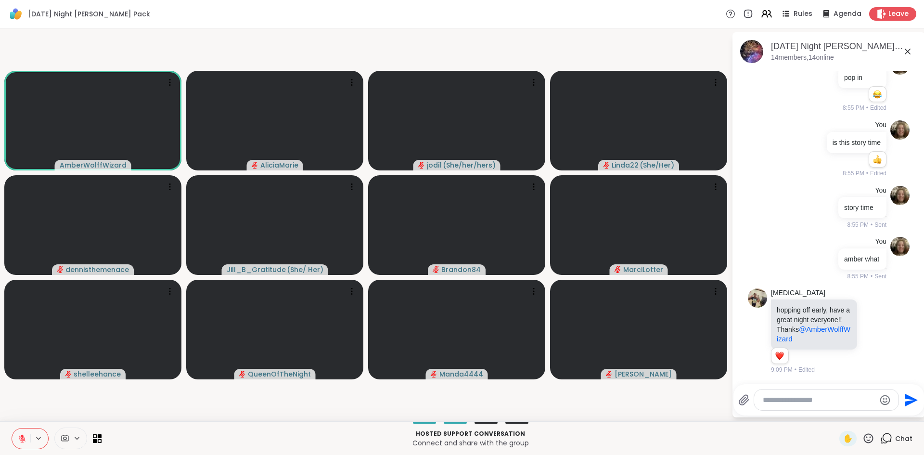
click at [26, 434] on button at bounding box center [21, 438] width 18 height 20
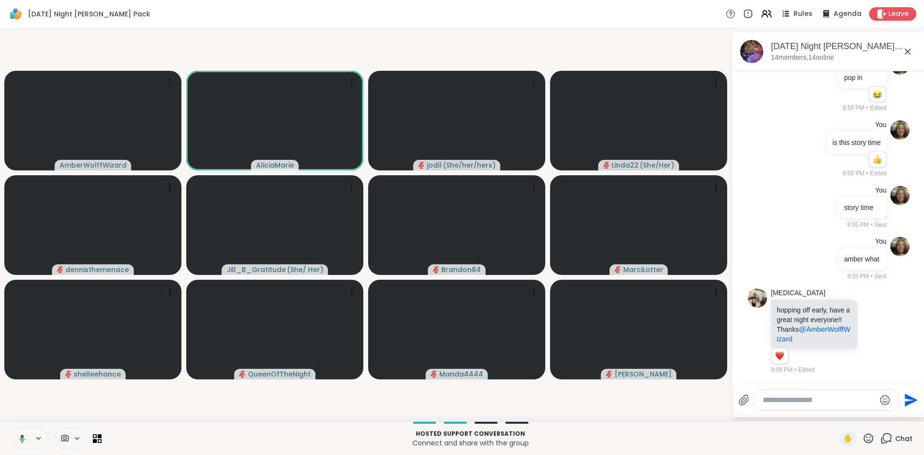
click at [26, 434] on button at bounding box center [21, 438] width 20 height 20
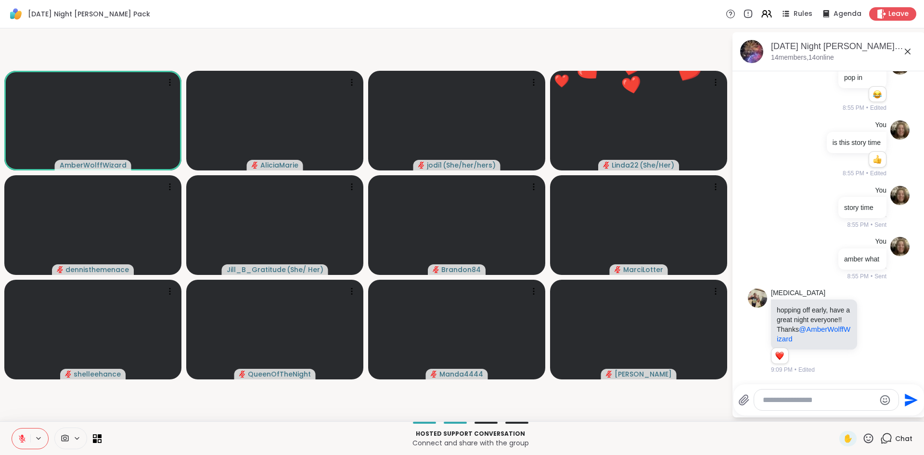
click at [26, 434] on button at bounding box center [21, 438] width 18 height 20
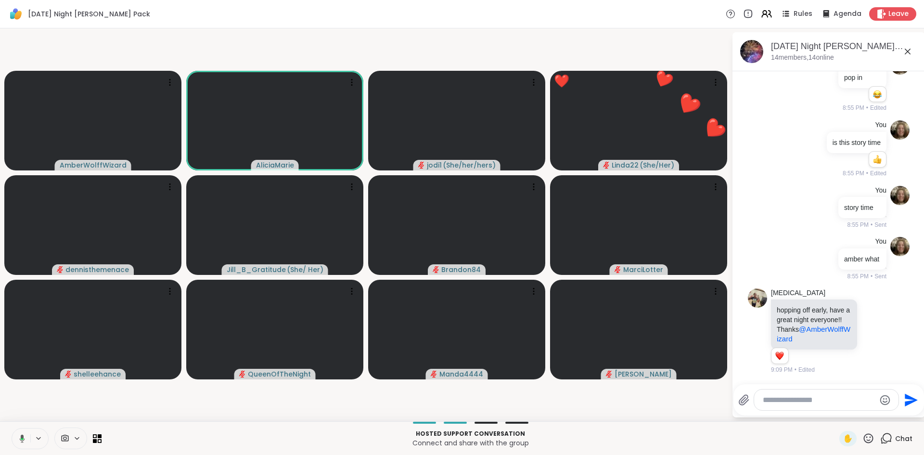
click at [26, 434] on button at bounding box center [21, 438] width 20 height 20
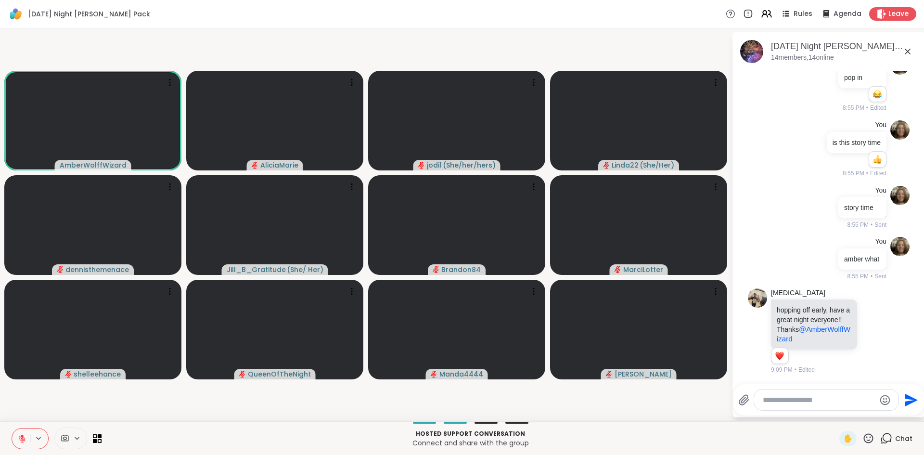
click at [26, 434] on button at bounding box center [21, 438] width 18 height 20
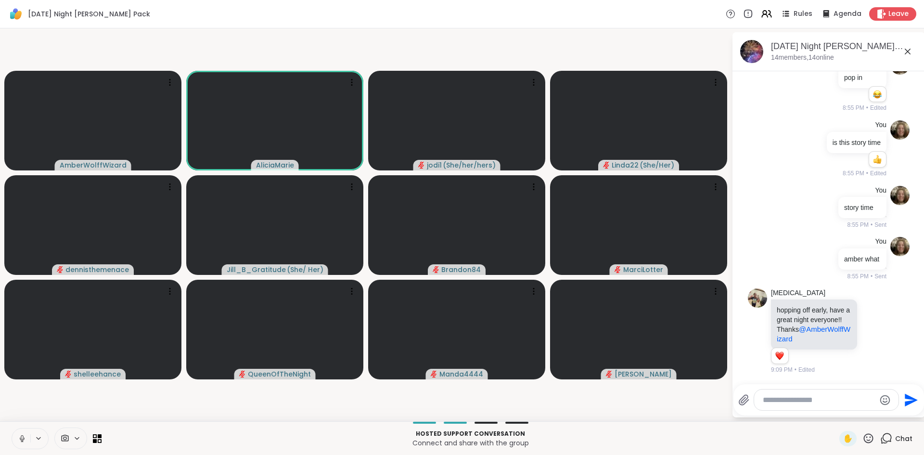
click at [26, 434] on button at bounding box center [21, 438] width 18 height 20
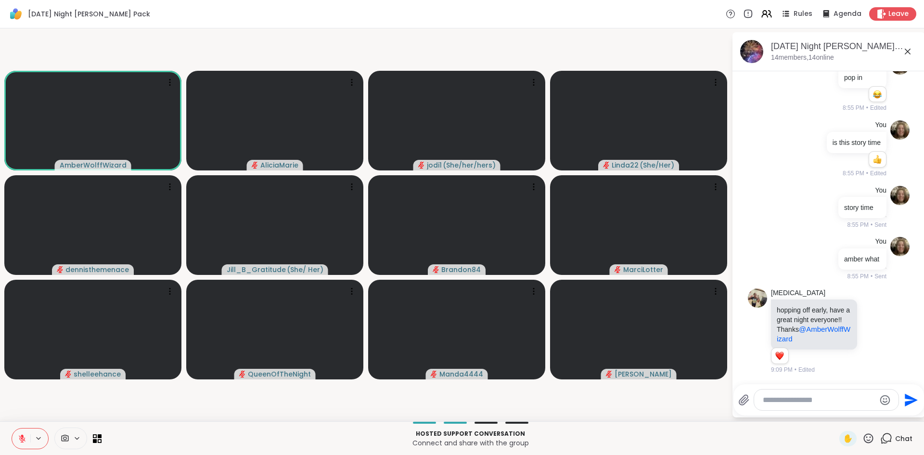
click at [26, 434] on button at bounding box center [21, 438] width 18 height 20
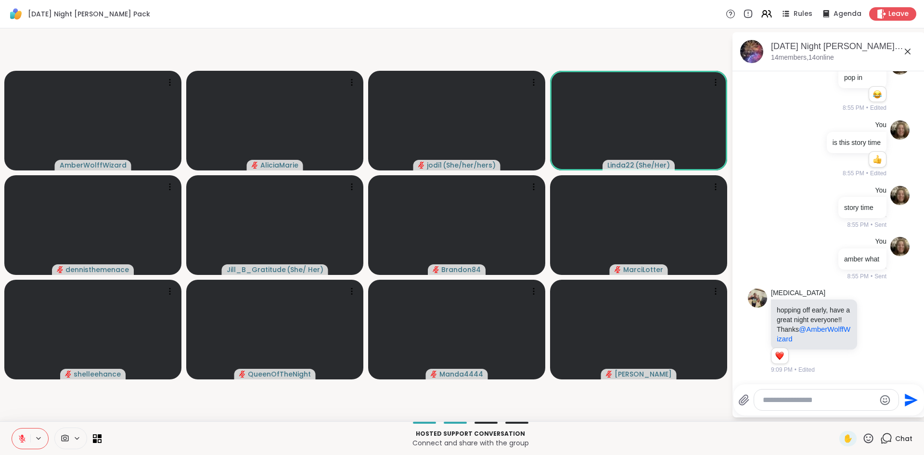
click at [26, 434] on button at bounding box center [21, 438] width 18 height 20
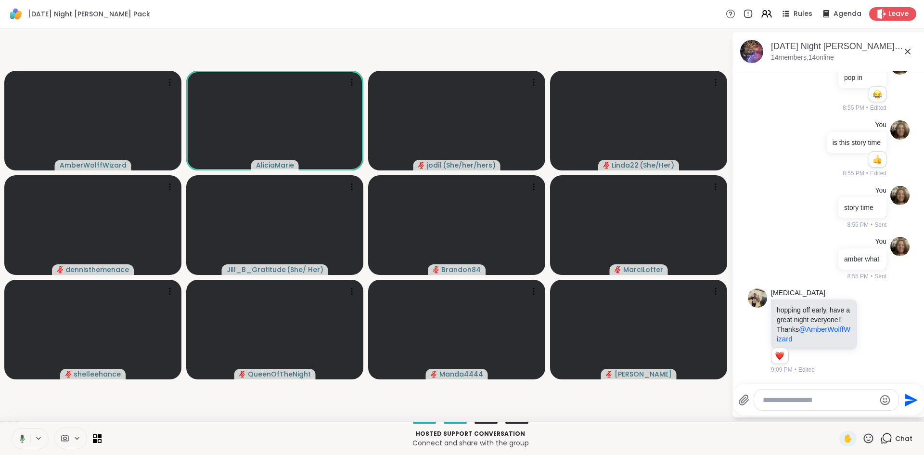
click at [26, 434] on button at bounding box center [21, 438] width 20 height 20
click at [26, 434] on button at bounding box center [21, 438] width 18 height 20
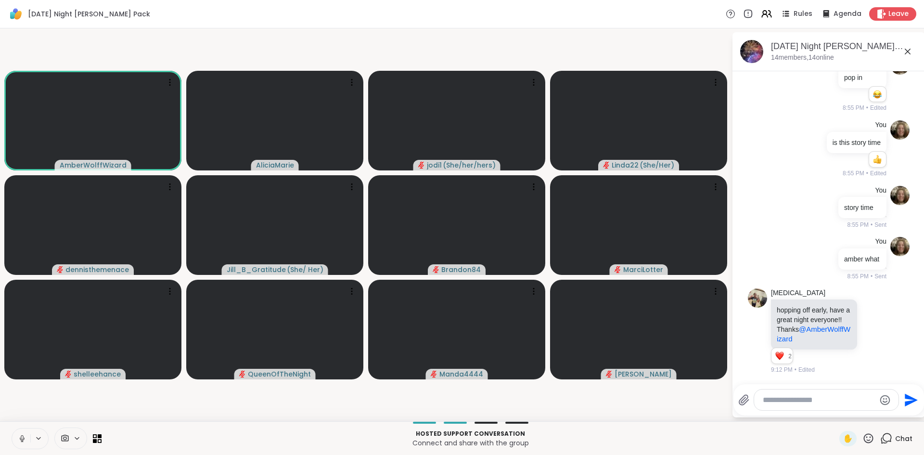
click at [26, 434] on button at bounding box center [21, 438] width 18 height 20
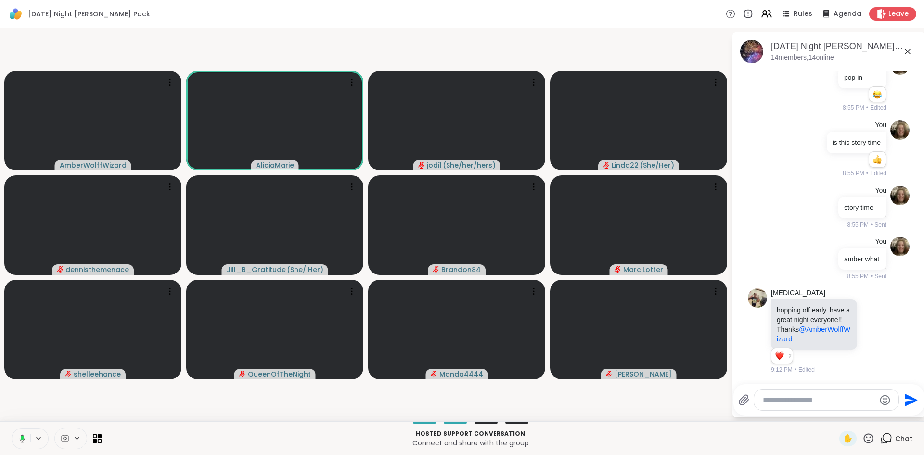
click at [26, 434] on button at bounding box center [21, 438] width 20 height 20
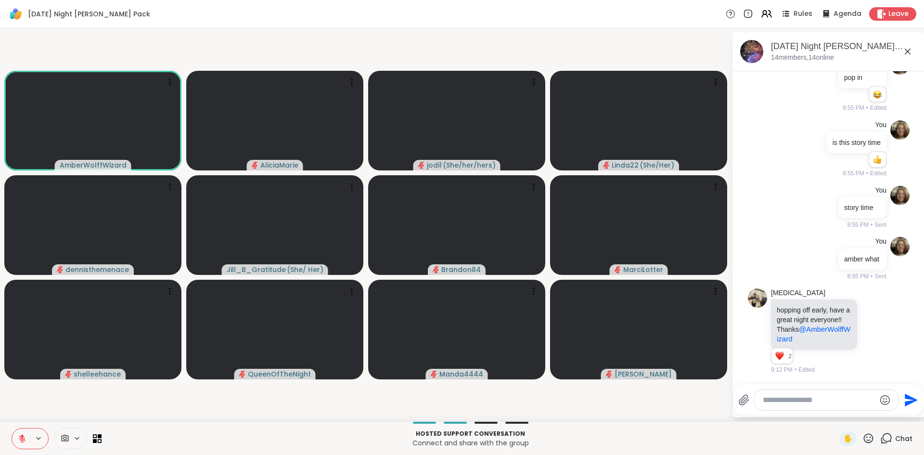
click at [26, 434] on button at bounding box center [21, 438] width 18 height 20
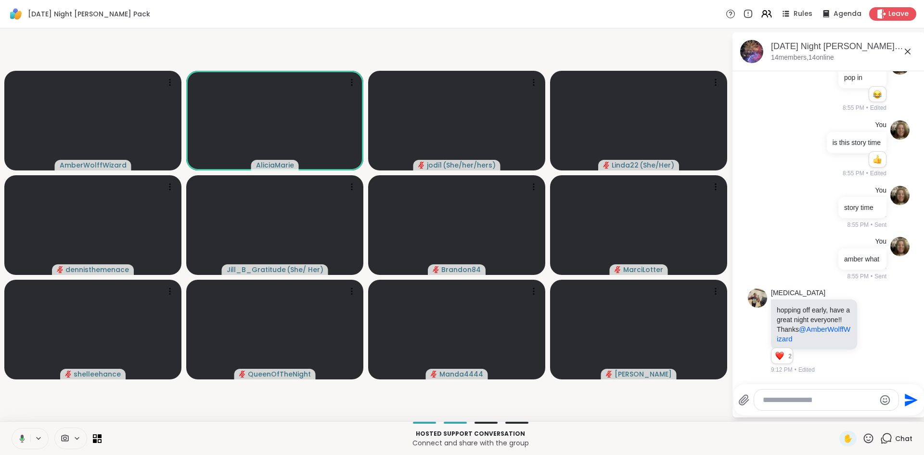
click at [26, 434] on button at bounding box center [21, 438] width 20 height 20
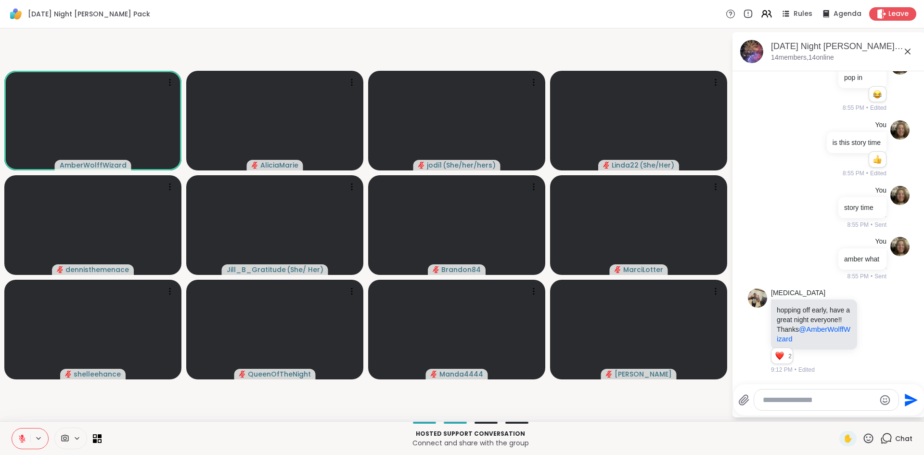
click at [26, 434] on button at bounding box center [21, 438] width 18 height 20
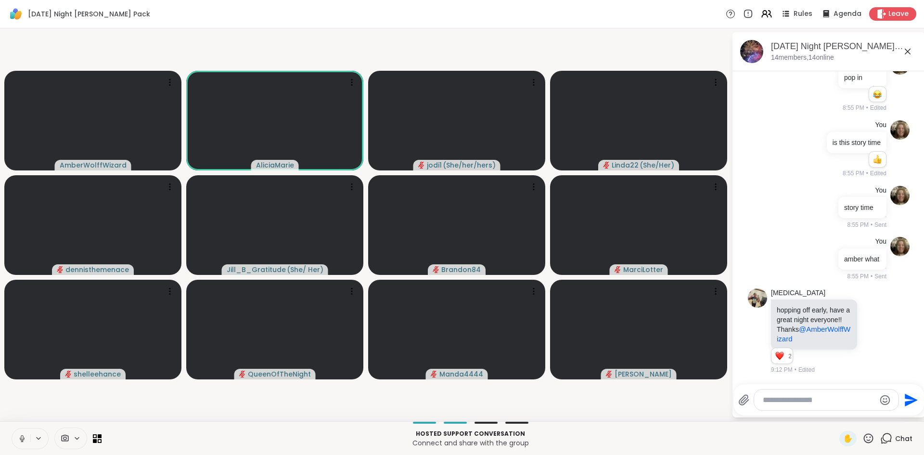
click at [26, 434] on button at bounding box center [21, 438] width 18 height 20
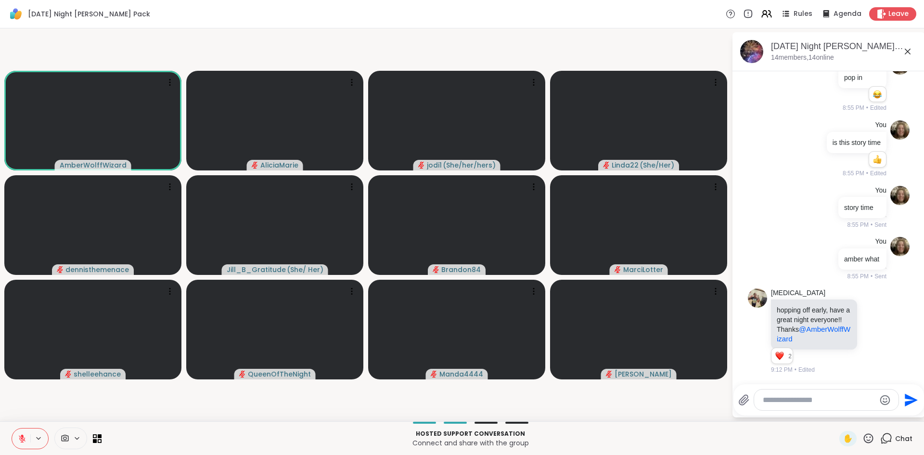
click at [26, 434] on button at bounding box center [21, 438] width 18 height 20
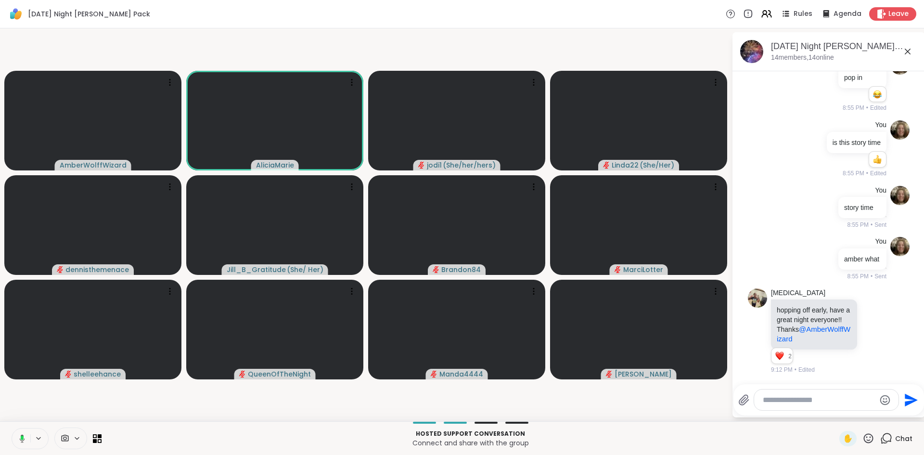
click at [26, 434] on button at bounding box center [21, 438] width 20 height 20
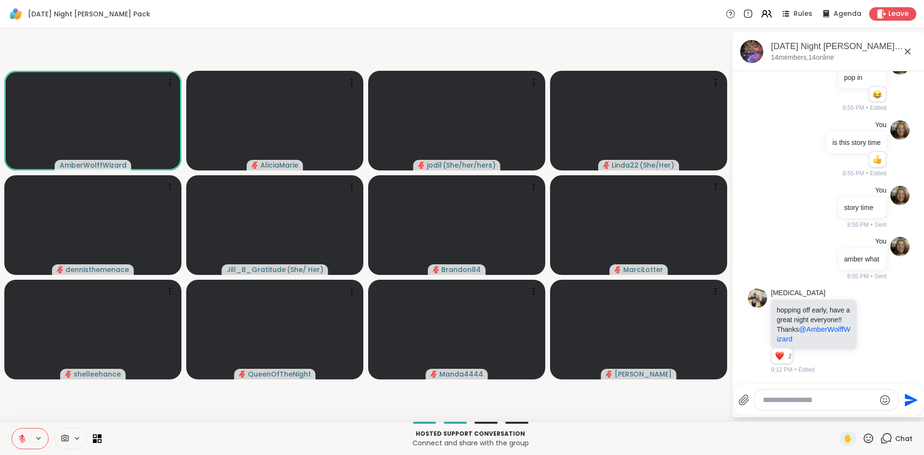
click at [26, 434] on button at bounding box center [21, 438] width 18 height 20
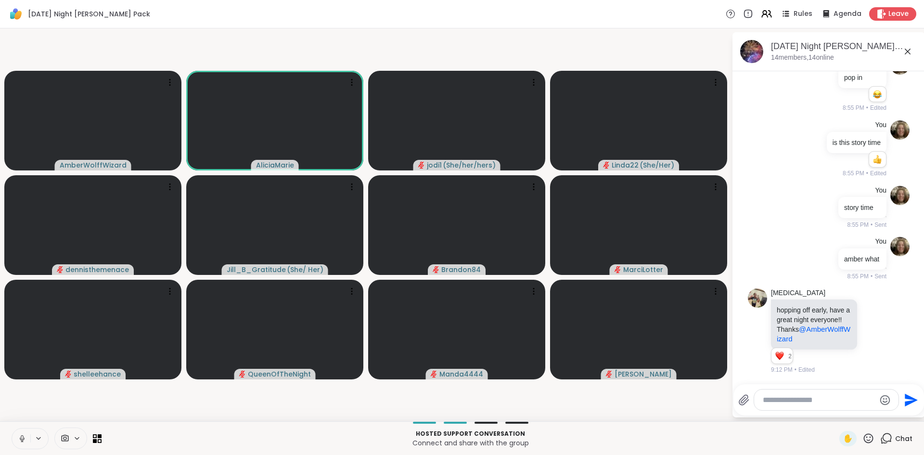
click at [26, 434] on button at bounding box center [21, 438] width 18 height 20
click at [26, 434] on button at bounding box center [21, 438] width 20 height 20
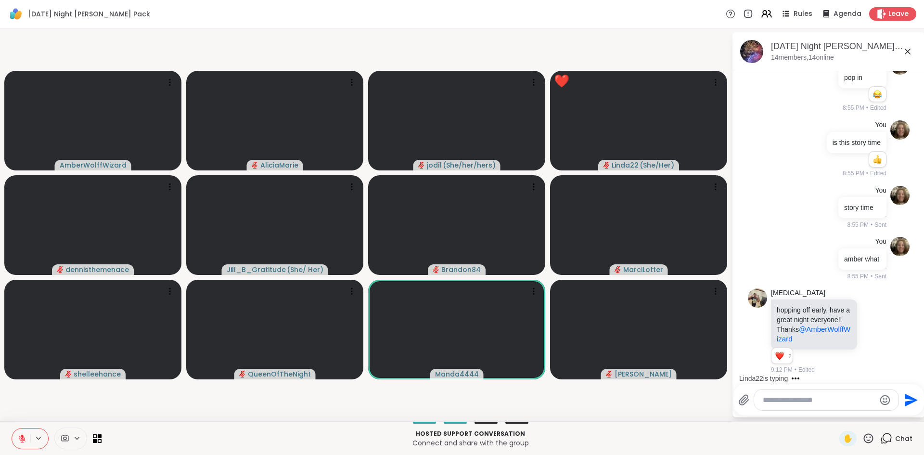
click at [26, 434] on button at bounding box center [21, 438] width 18 height 20
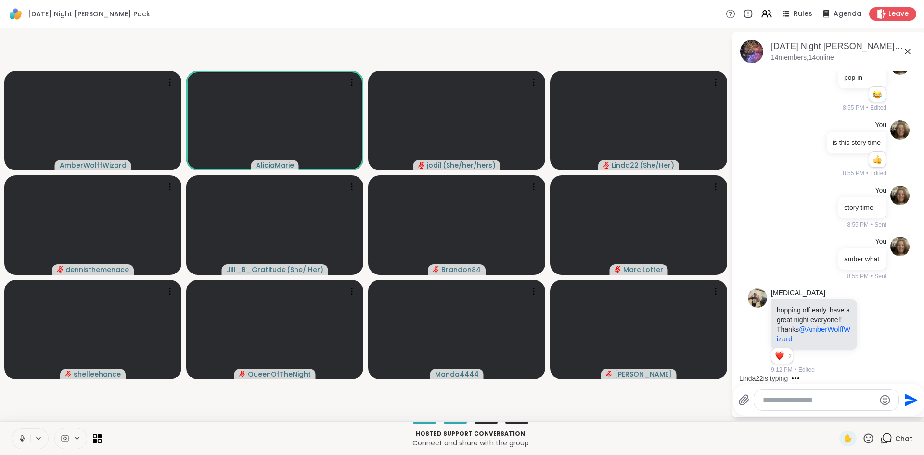
click at [18, 439] on icon at bounding box center [22, 438] width 9 height 9
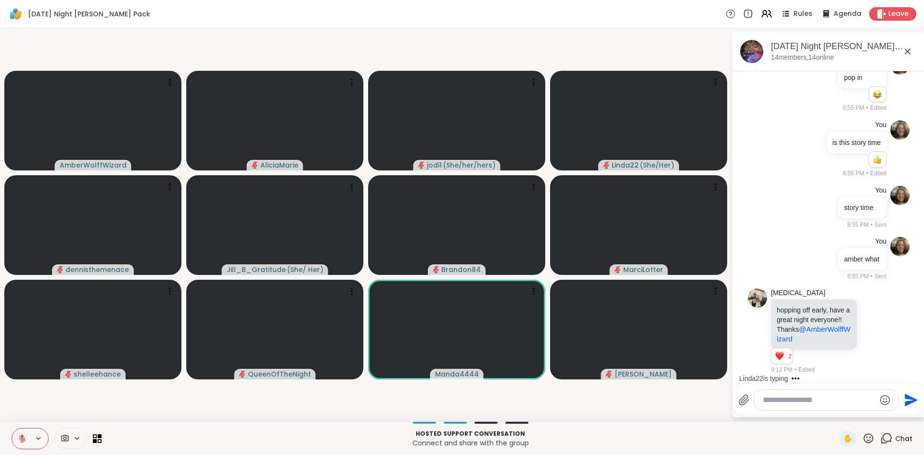
scroll to position [2487, 0]
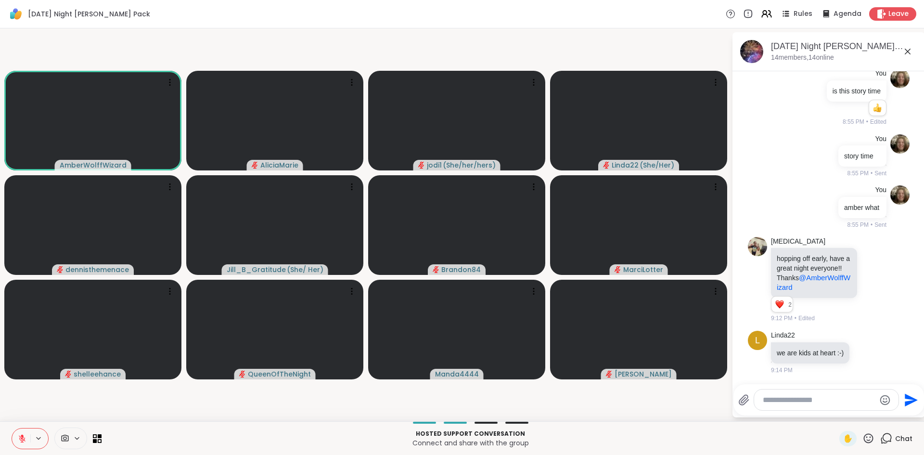
click at [24, 438] on icon at bounding box center [22, 438] width 9 height 9
click at [19, 440] on icon at bounding box center [22, 438] width 9 height 9
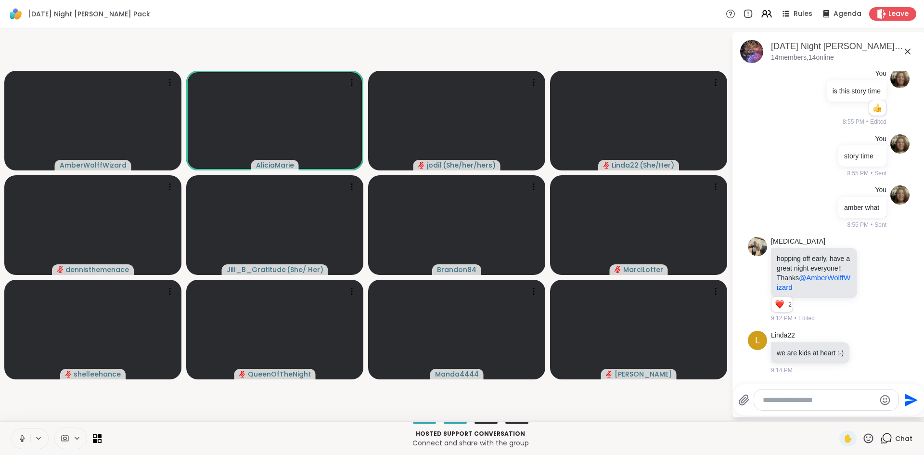
click at [19, 440] on icon at bounding box center [22, 438] width 9 height 9
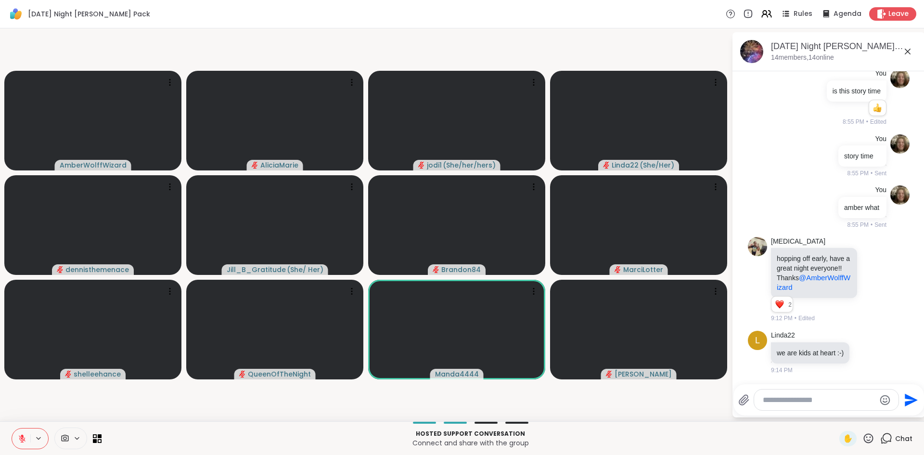
click at [21, 438] on icon at bounding box center [22, 438] width 9 height 9
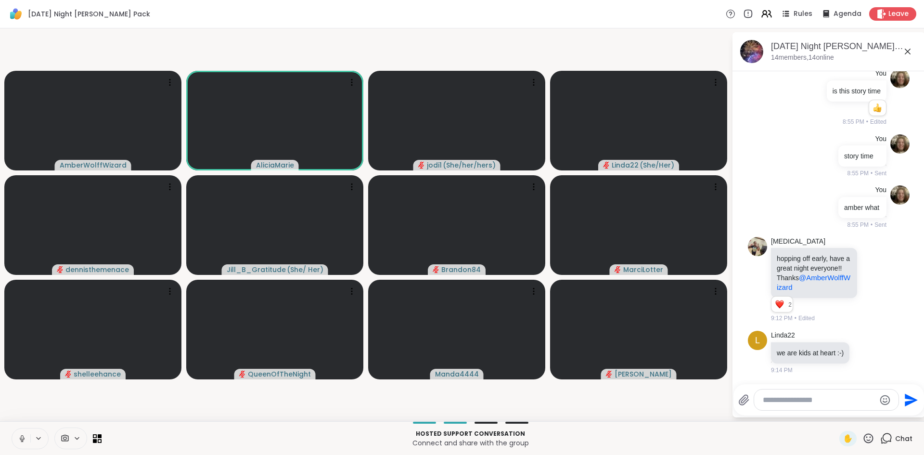
click at [21, 438] on icon at bounding box center [22, 438] width 9 height 9
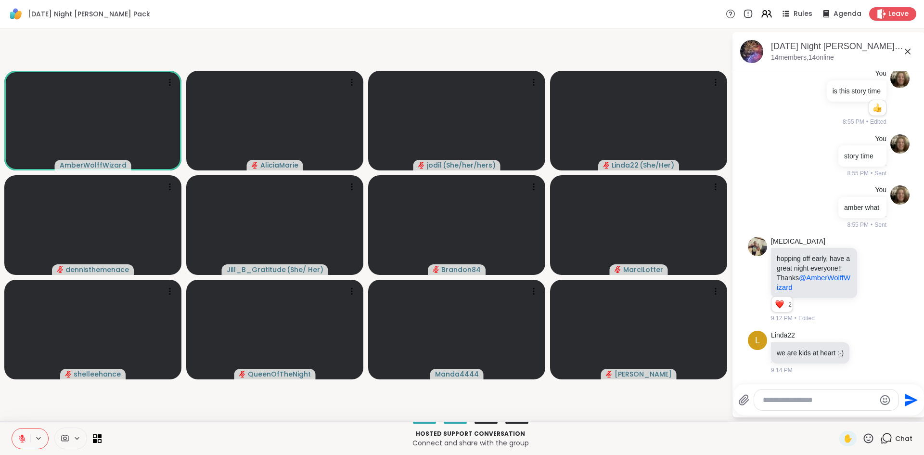
click at [21, 438] on icon at bounding box center [22, 438] width 9 height 9
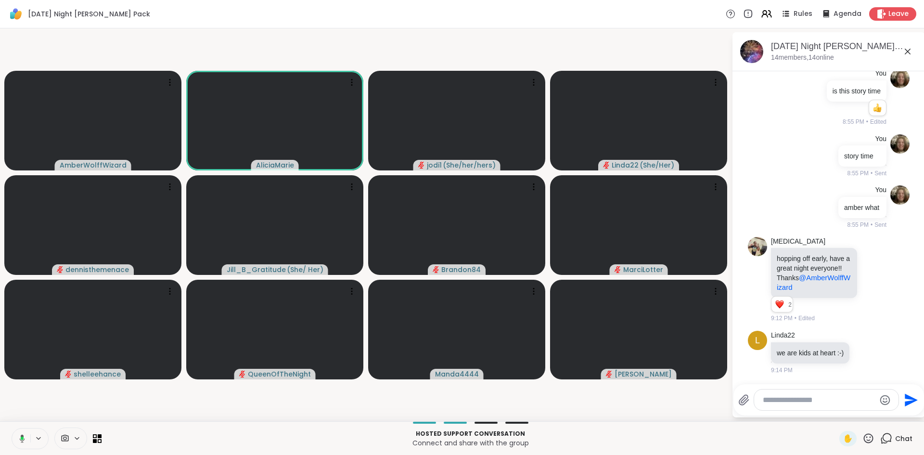
click at [21, 438] on icon at bounding box center [20, 438] width 9 height 9
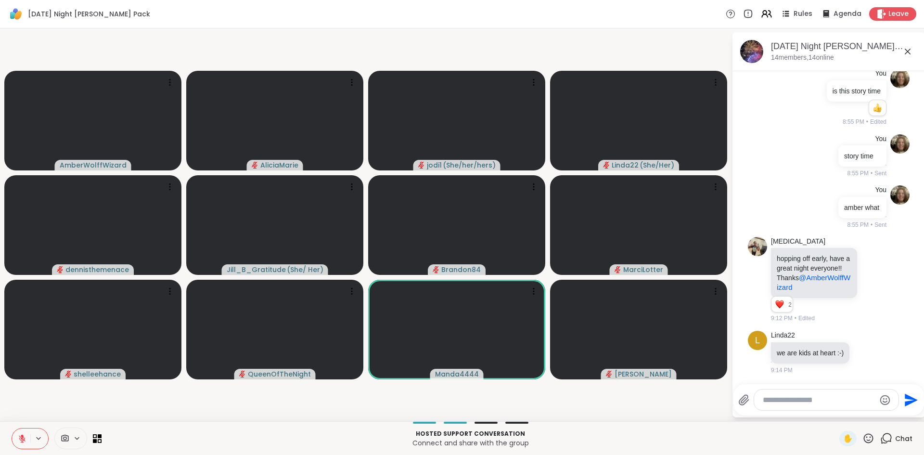
click at [22, 439] on icon at bounding box center [22, 438] width 9 height 9
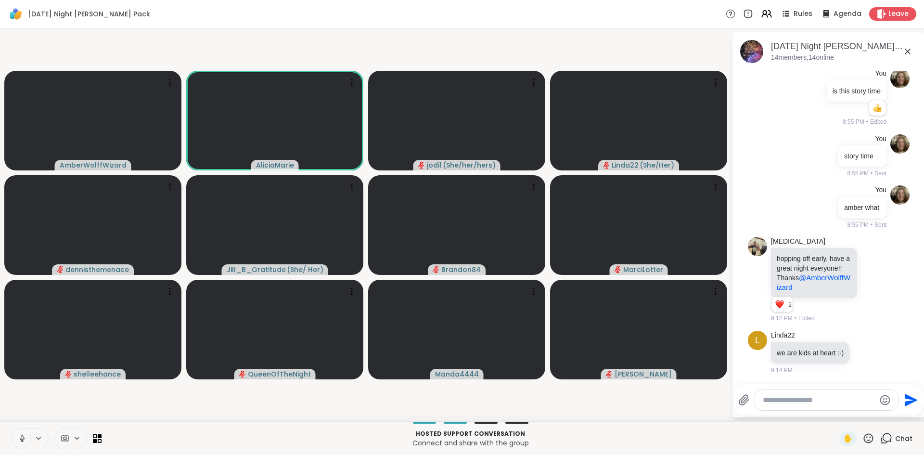
click at [22, 439] on icon at bounding box center [22, 438] width 9 height 9
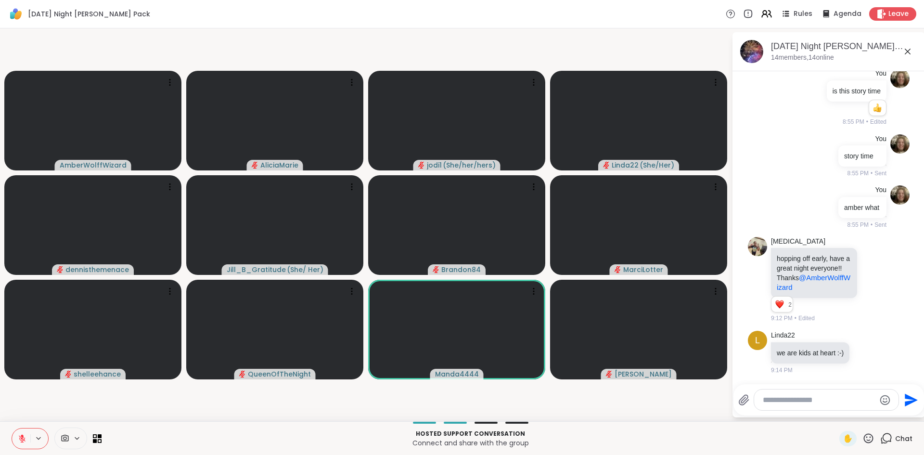
click at [22, 439] on icon at bounding box center [22, 438] width 9 height 9
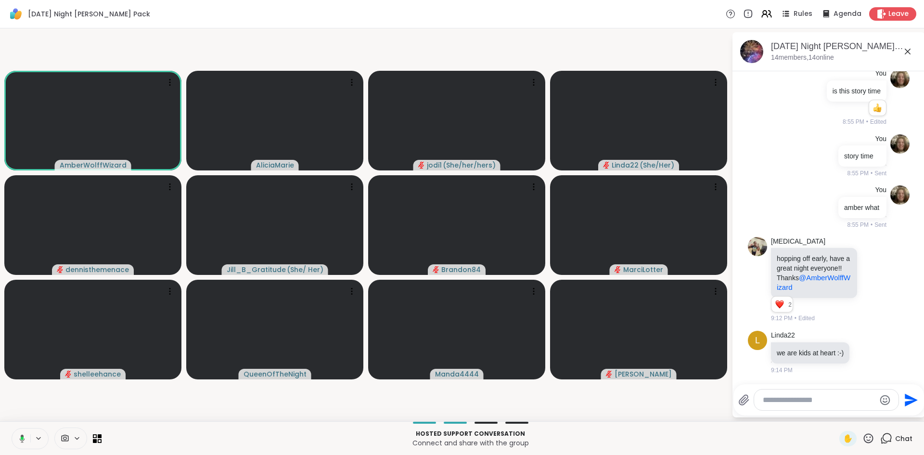
click at [22, 439] on icon at bounding box center [22, 438] width 3 height 3
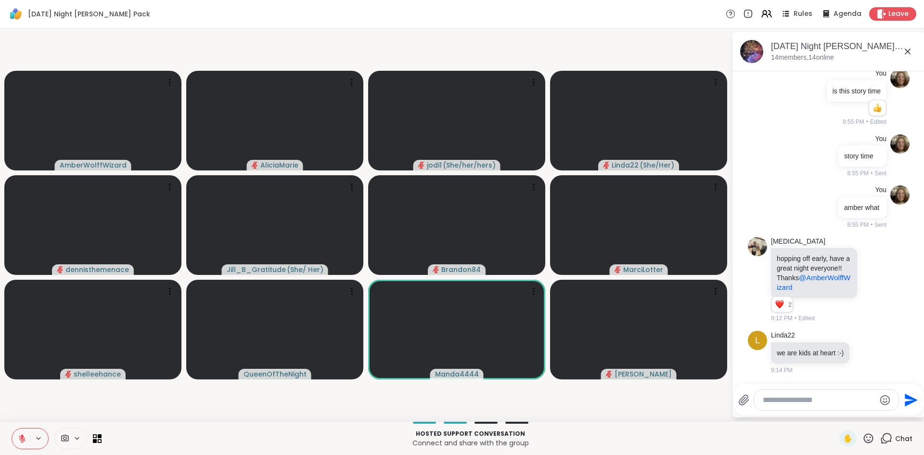
click at [22, 439] on icon at bounding box center [22, 438] width 9 height 9
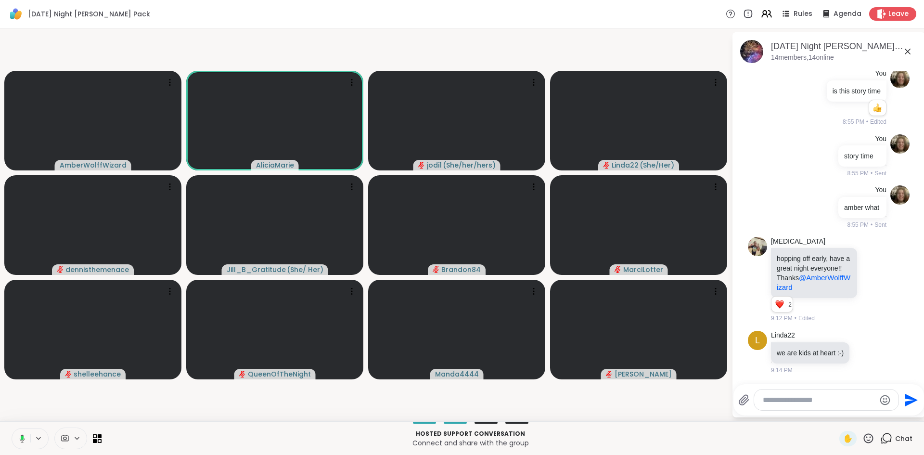
click at [22, 439] on rect at bounding box center [22, 438] width 3 height 4
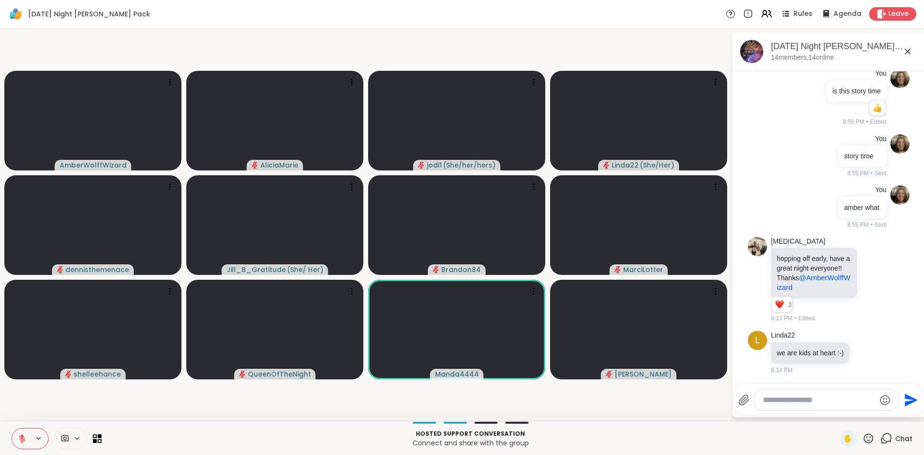
click at [22, 439] on icon at bounding box center [22, 438] width 9 height 9
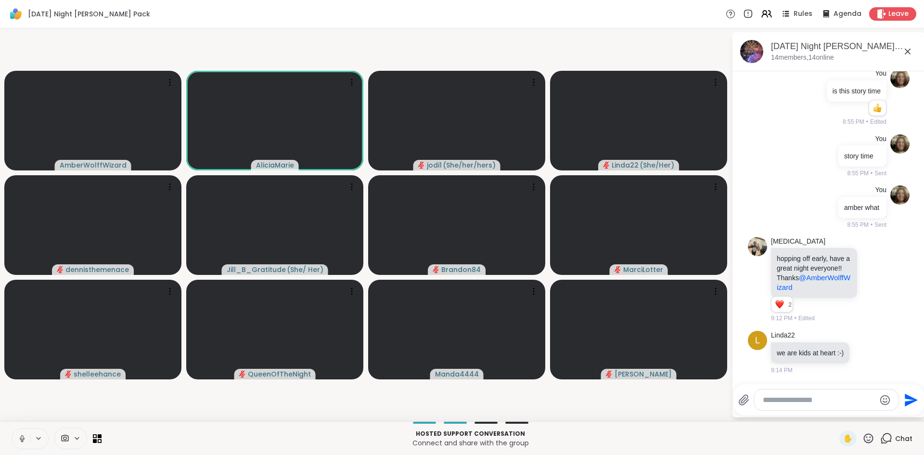
click at [22, 439] on icon at bounding box center [22, 438] width 9 height 9
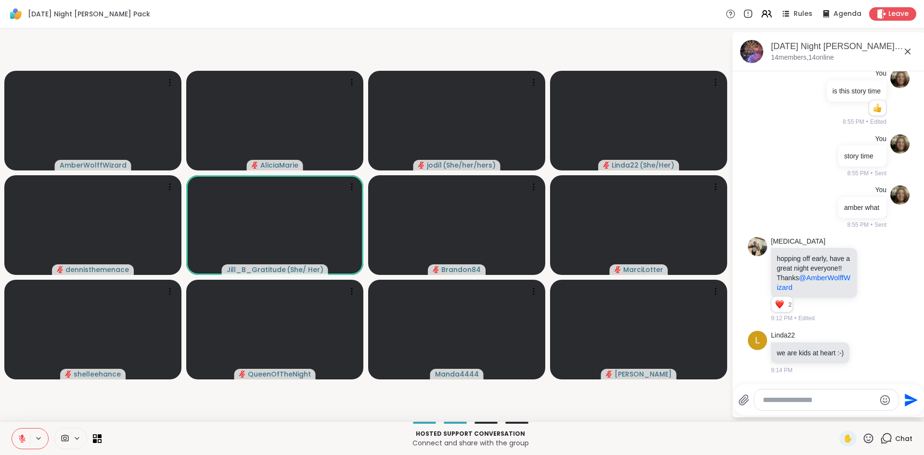
click at [22, 439] on icon at bounding box center [22, 438] width 9 height 9
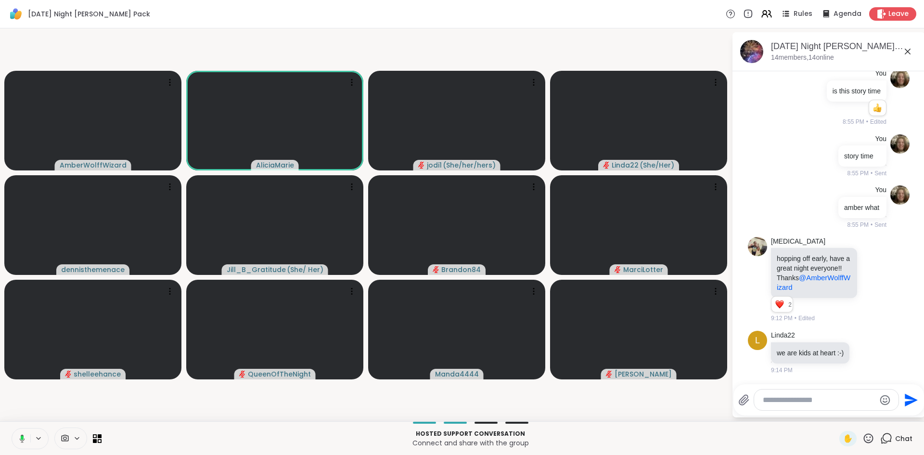
click at [22, 439] on rect at bounding box center [22, 438] width 3 height 4
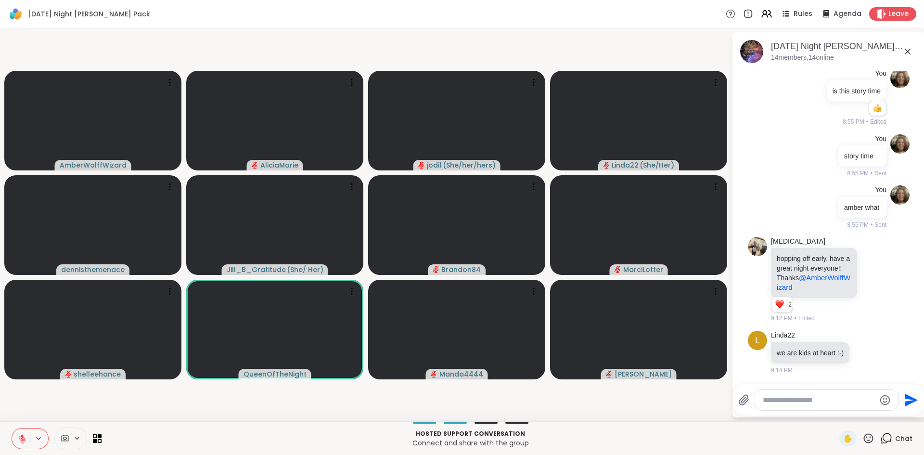
click at [22, 439] on icon at bounding box center [22, 438] width 9 height 9
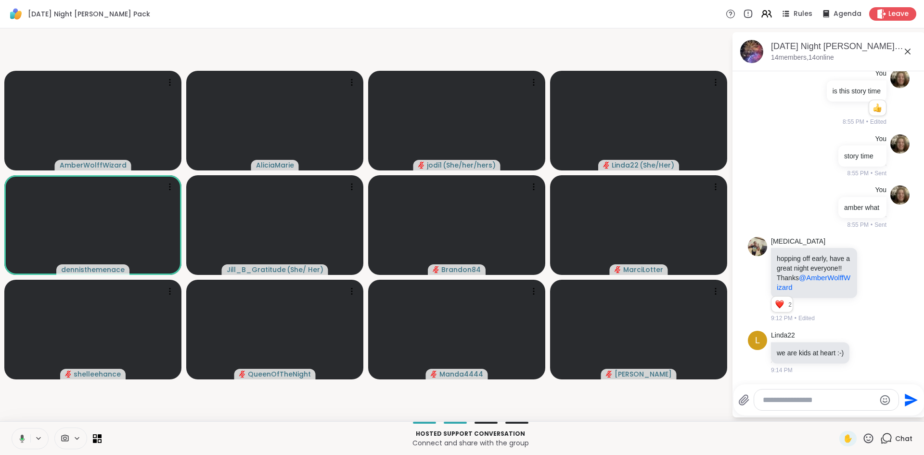
click at [22, 439] on icon at bounding box center [22, 439] width 3 height 2
click at [22, 439] on icon at bounding box center [22, 438] width 9 height 9
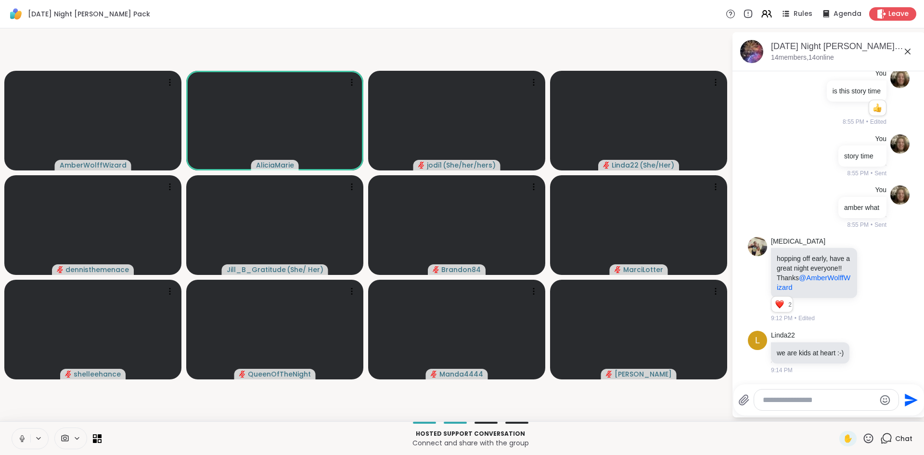
click at [17, 432] on button at bounding box center [21, 438] width 18 height 20
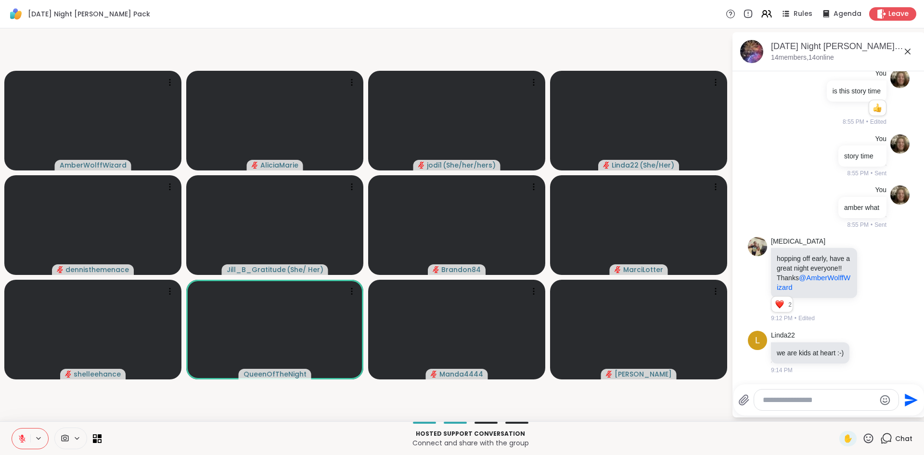
click at [26, 437] on icon at bounding box center [22, 438] width 9 height 9
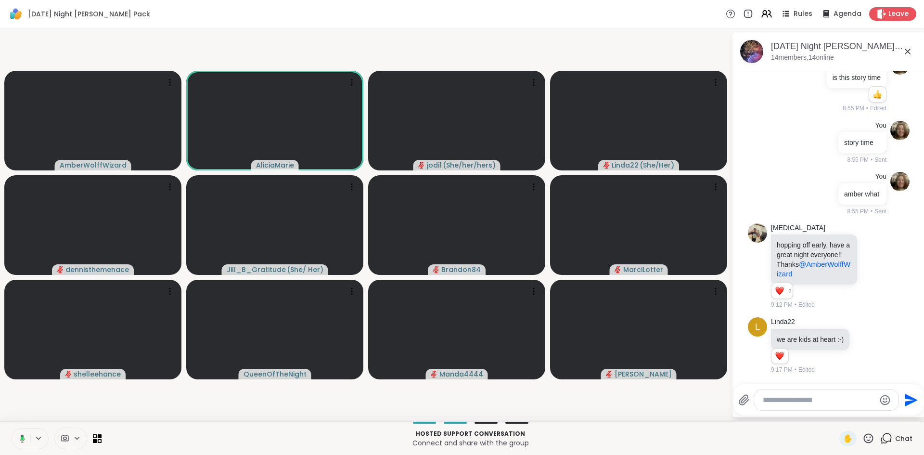
click at [26, 437] on button at bounding box center [21, 438] width 20 height 20
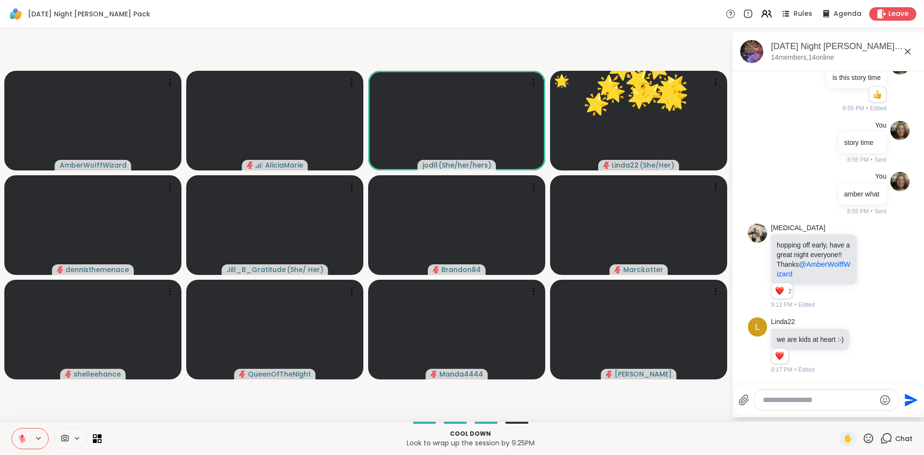
click at [19, 434] on icon at bounding box center [22, 438] width 9 height 9
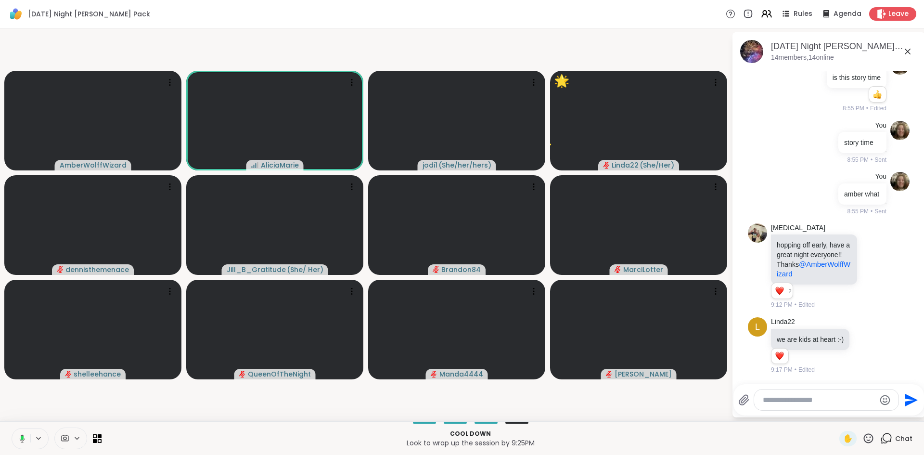
click at [19, 434] on icon at bounding box center [20, 438] width 9 height 9
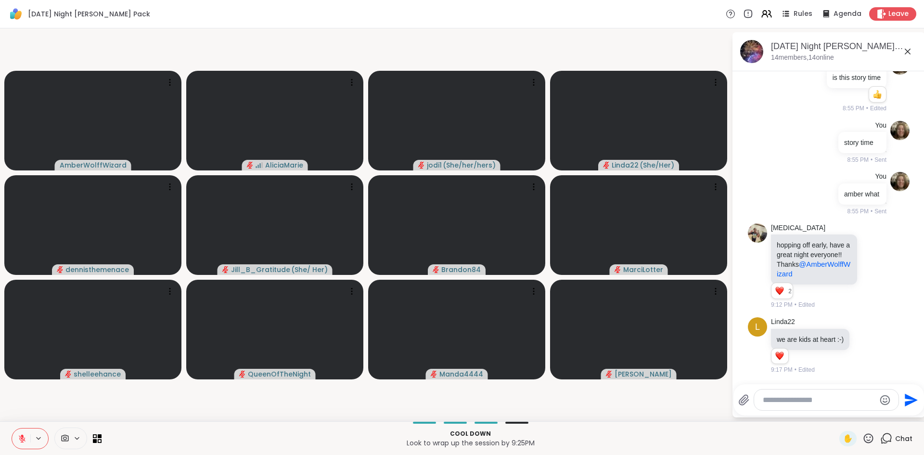
click at [20, 434] on icon at bounding box center [22, 438] width 9 height 9
click at [15, 439] on button at bounding box center [21, 438] width 18 height 20
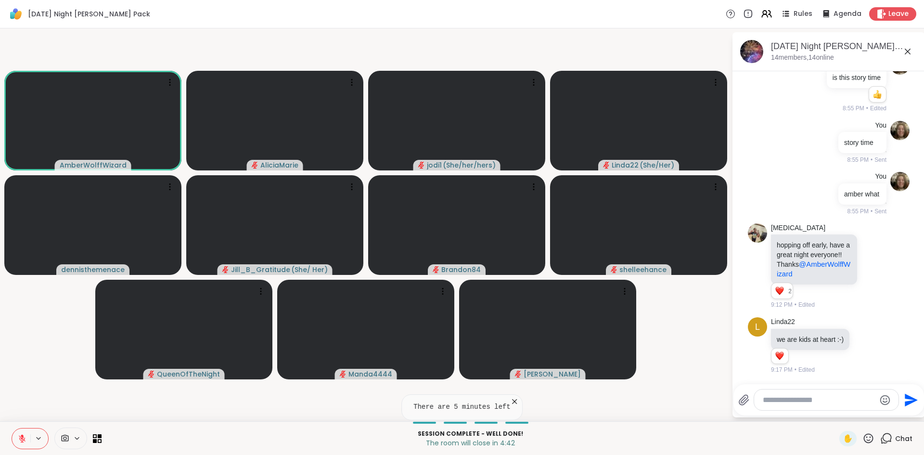
click at [15, 438] on button at bounding box center [21, 438] width 18 height 20
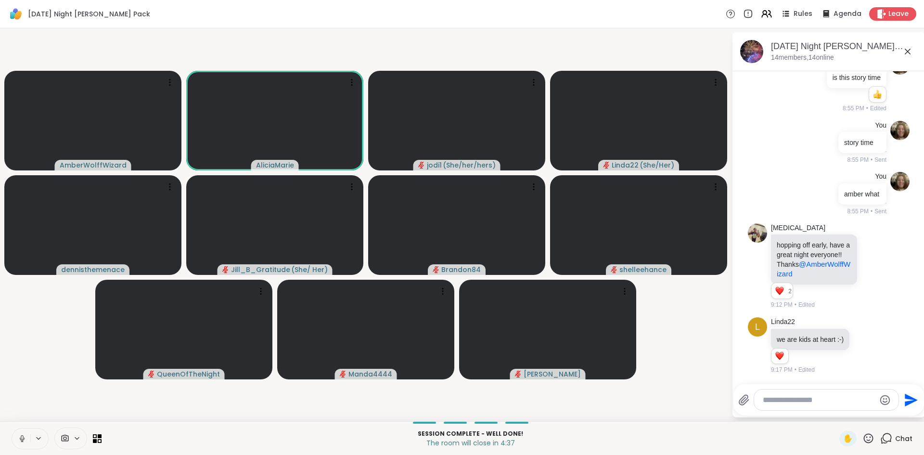
click at [17, 437] on button at bounding box center [21, 438] width 18 height 20
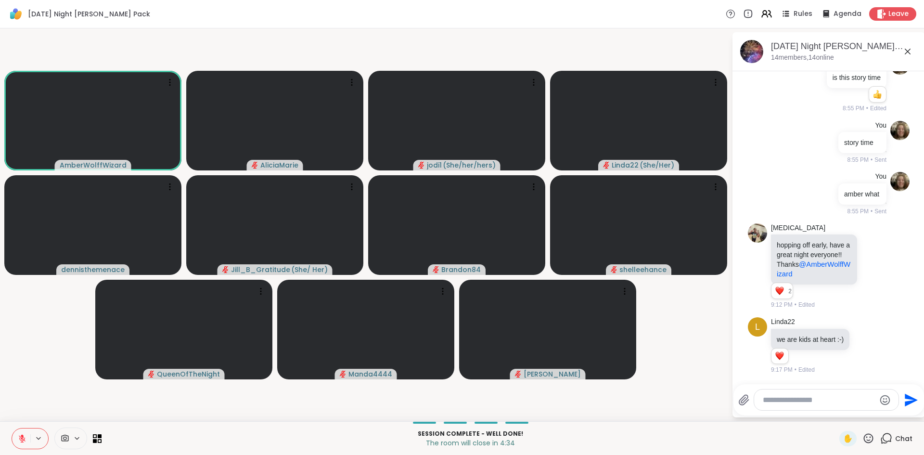
click at [17, 437] on button at bounding box center [21, 438] width 18 height 20
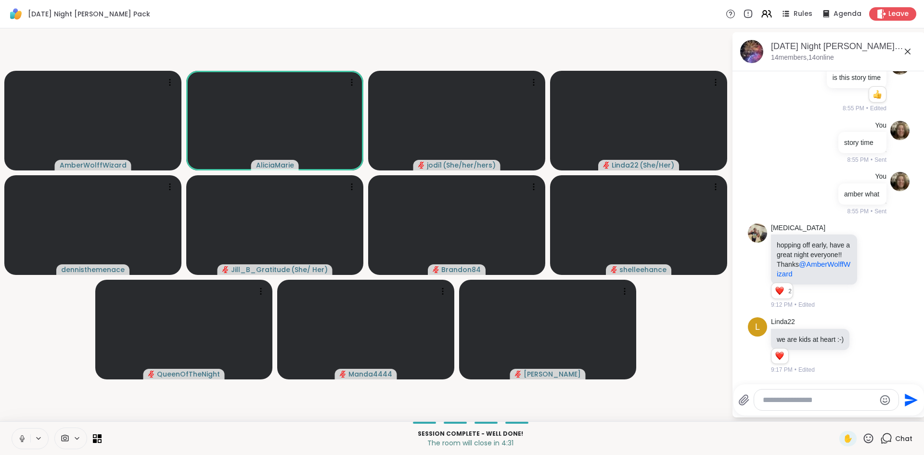
click at [17, 437] on button at bounding box center [21, 438] width 18 height 20
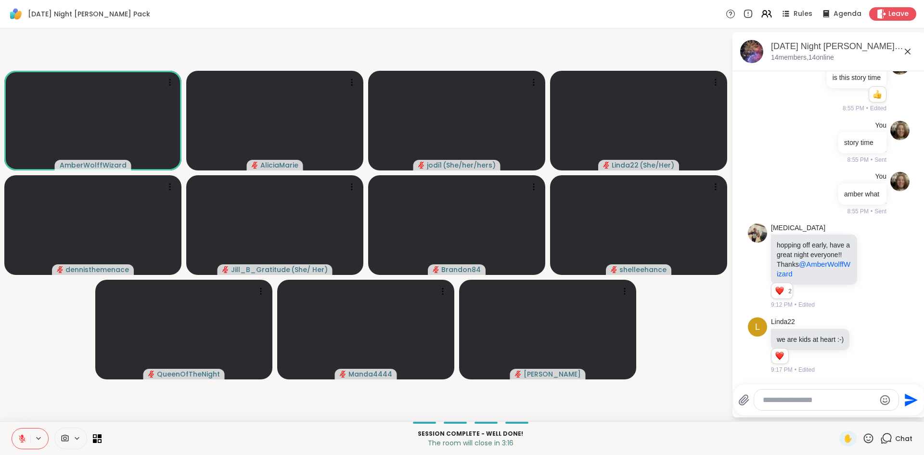
click at [20, 435] on icon at bounding box center [22, 438] width 9 height 9
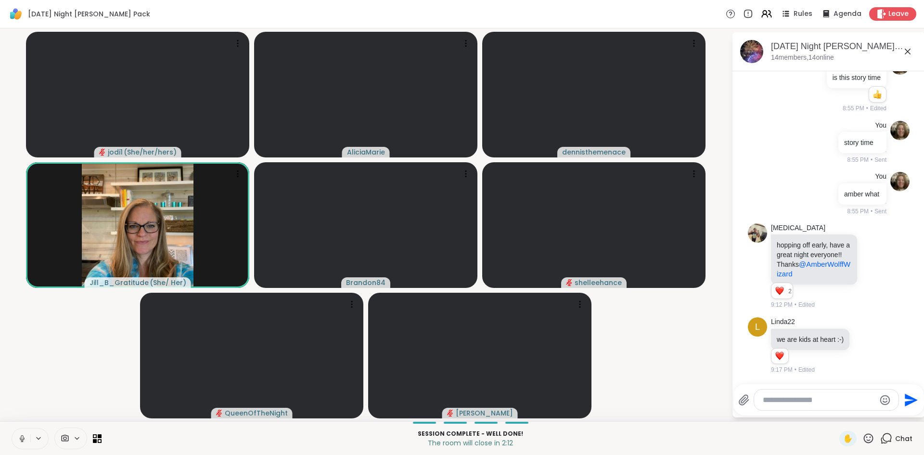
click at [20, 435] on icon at bounding box center [22, 438] width 9 height 9
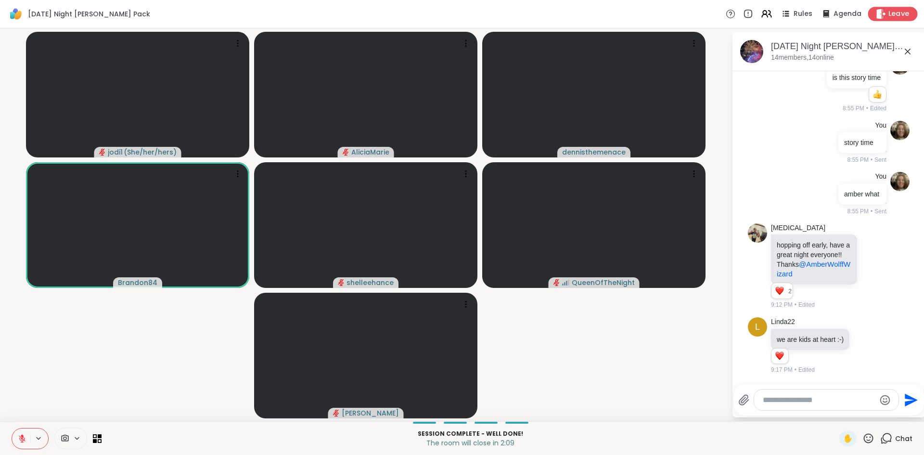
click at [898, 11] on span "Leave" at bounding box center [899, 14] width 21 height 10
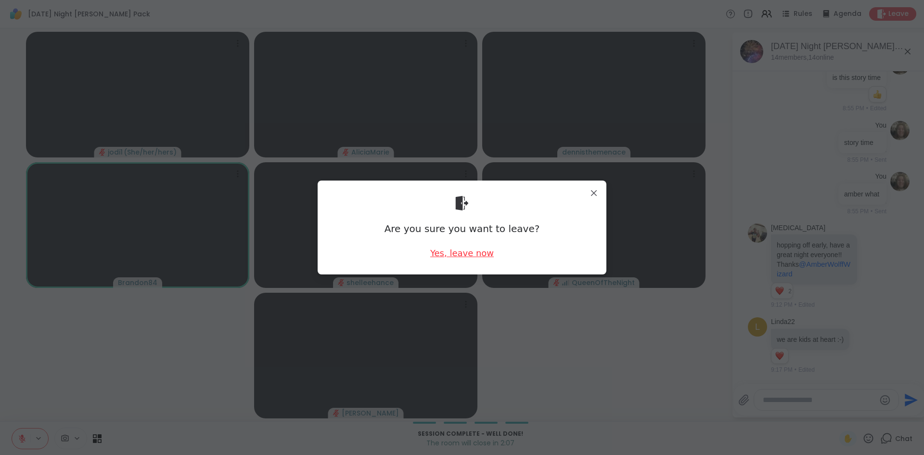
click at [464, 257] on div "Yes, leave now" at bounding box center [462, 253] width 64 height 12
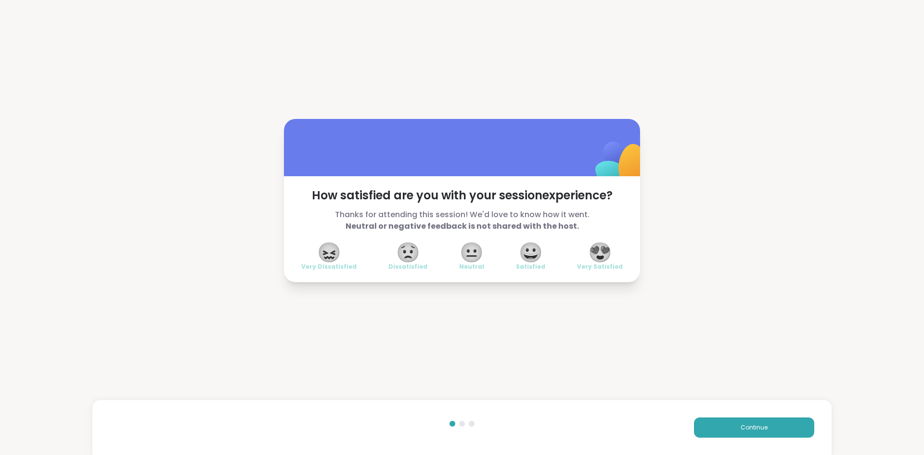
click at [736, 438] on div "Continue" at bounding box center [461, 427] width 739 height 55
click at [746, 425] on span "Continue" at bounding box center [754, 427] width 27 height 9
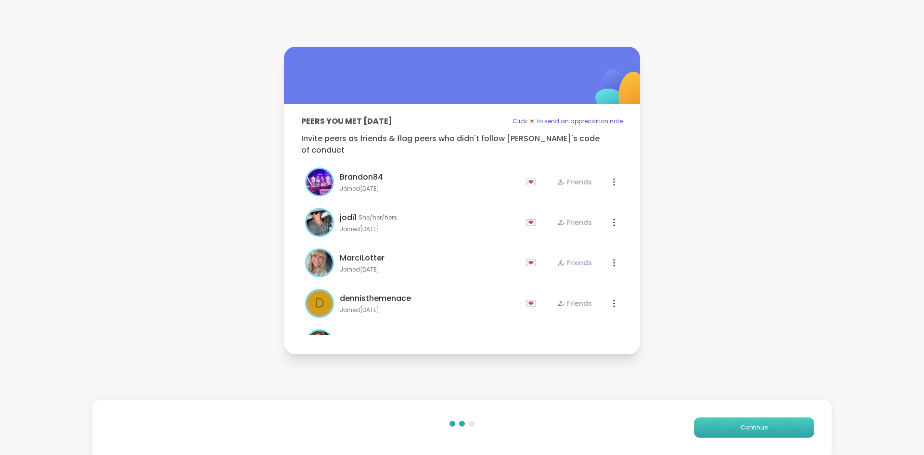
click at [746, 425] on span "Continue" at bounding box center [754, 427] width 27 height 9
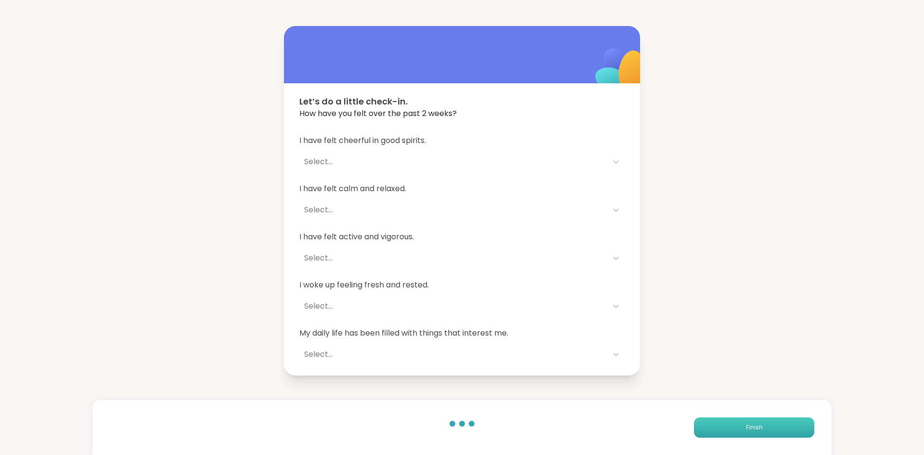
click at [746, 425] on span "Finish" at bounding box center [754, 427] width 17 height 9
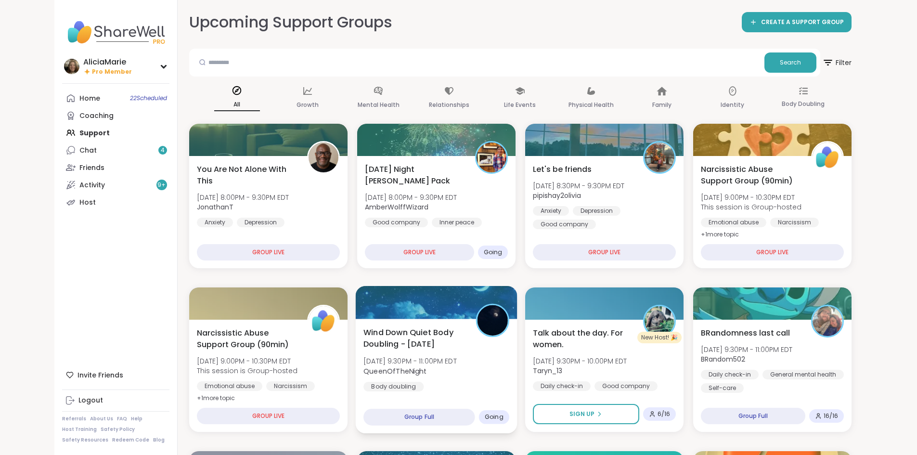
click at [466, 318] on div at bounding box center [436, 302] width 162 height 33
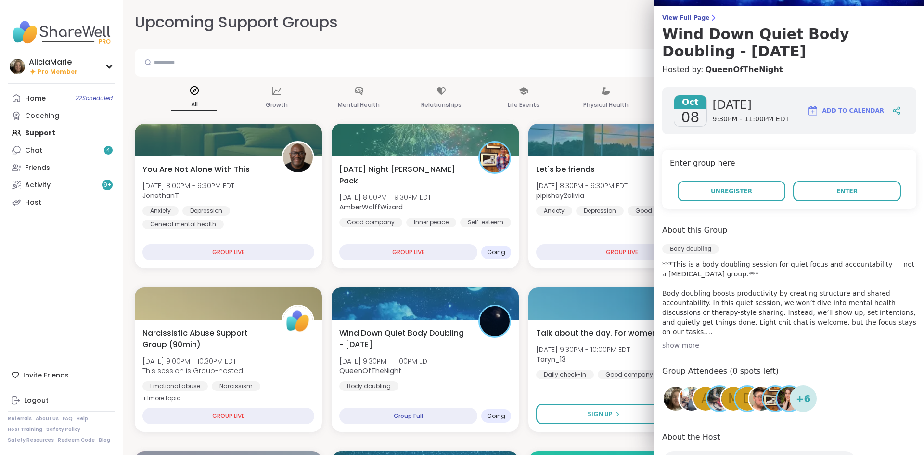
scroll to position [71, 0]
click at [864, 189] on button "Enter" at bounding box center [847, 190] width 108 height 20
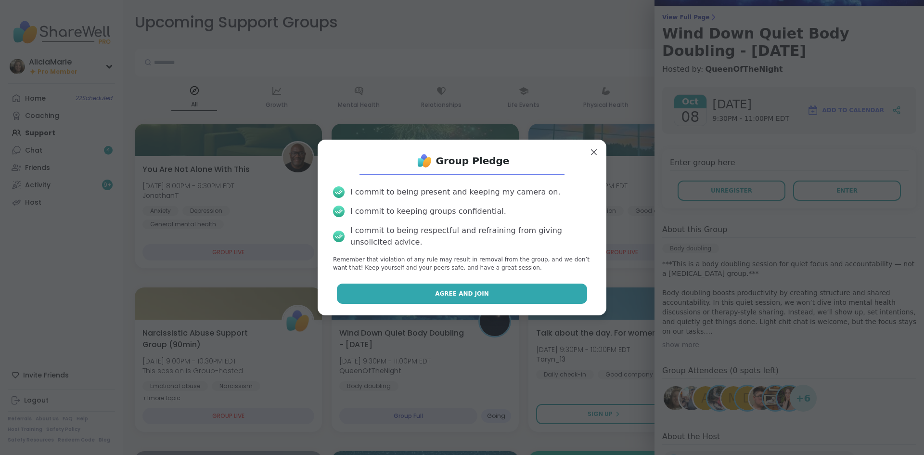
click at [567, 299] on button "Agree and Join" at bounding box center [462, 294] width 251 height 20
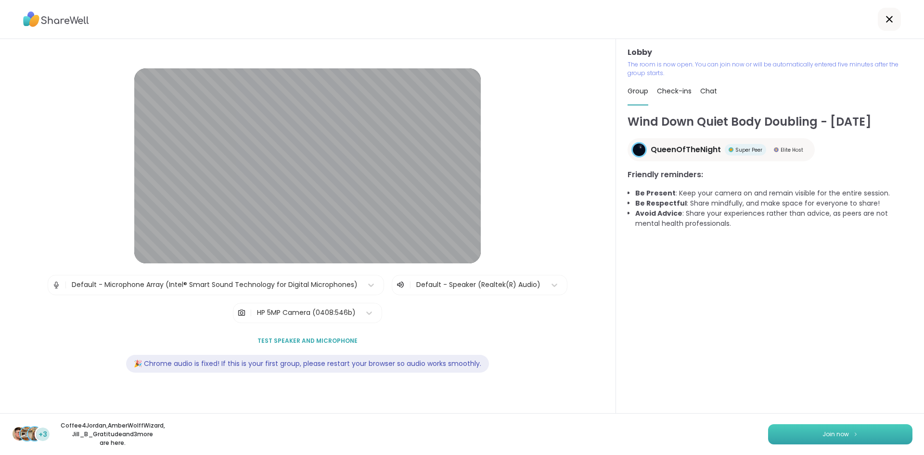
click at [856, 432] on button "Join now" at bounding box center [840, 434] width 144 height 20
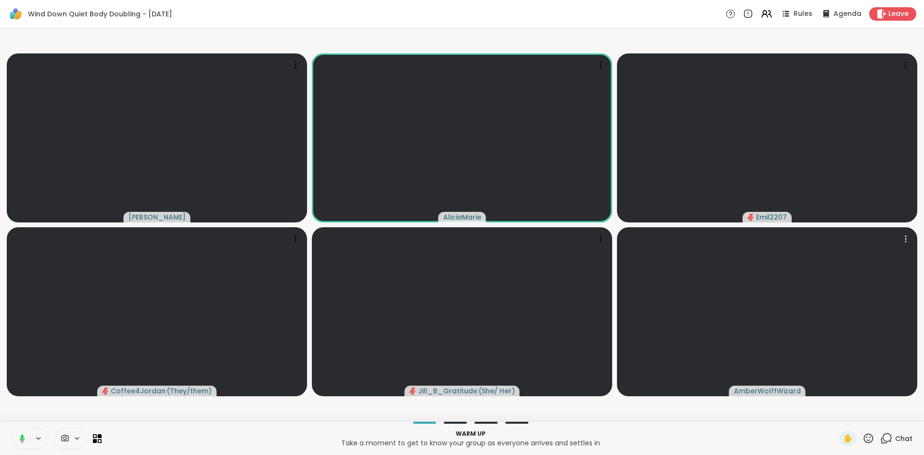
click at [41, 440] on icon at bounding box center [39, 438] width 8 height 8
click at [24, 446] on button at bounding box center [21, 438] width 20 height 20
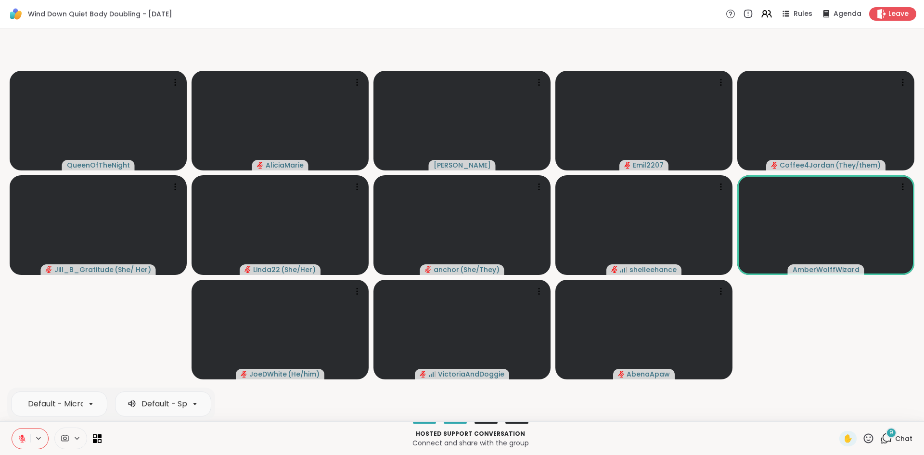
click at [12, 428] on button at bounding box center [21, 438] width 18 height 20
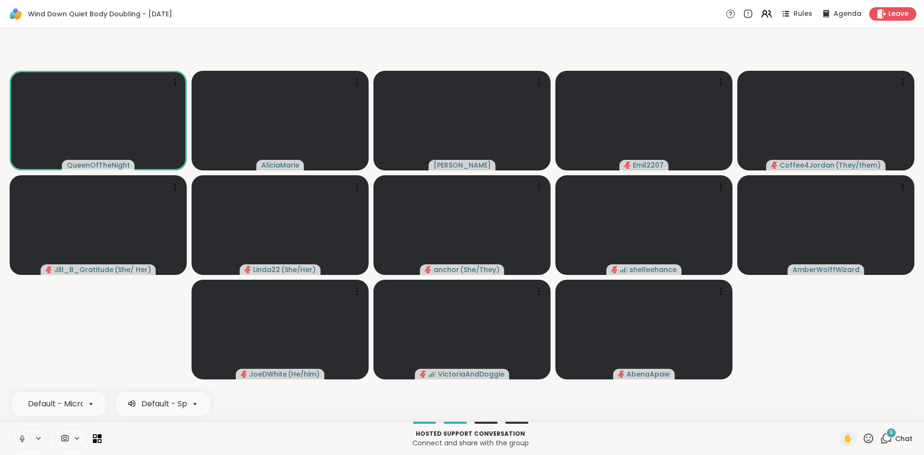
click at [12, 428] on button at bounding box center [21, 438] width 18 height 20
